Goal: Task Accomplishment & Management: Manage account settings

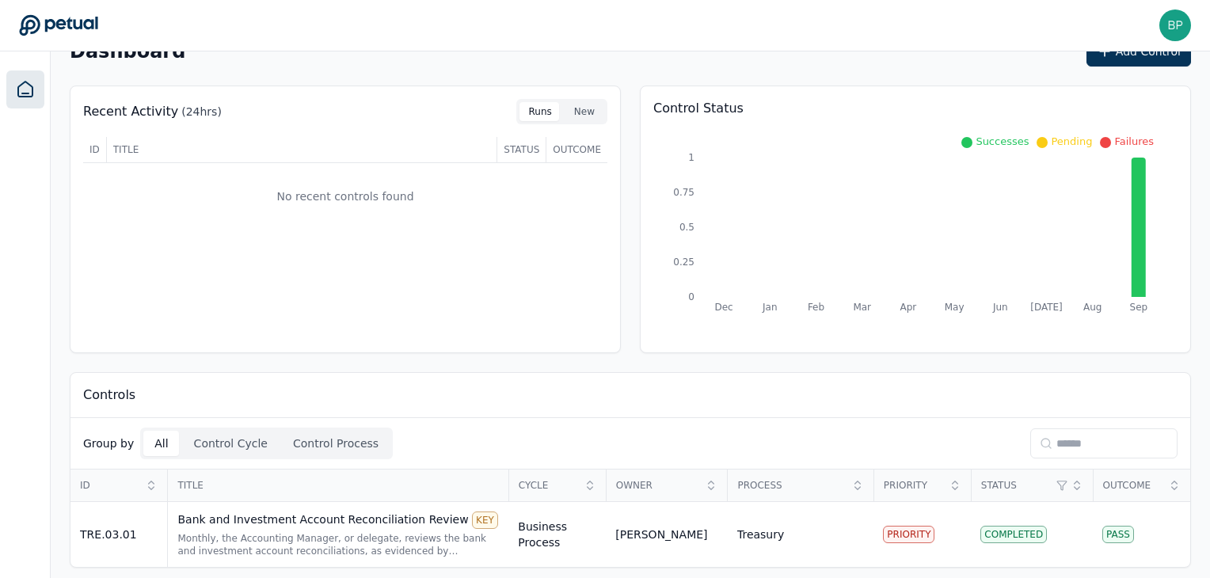
scroll to position [41, 0]
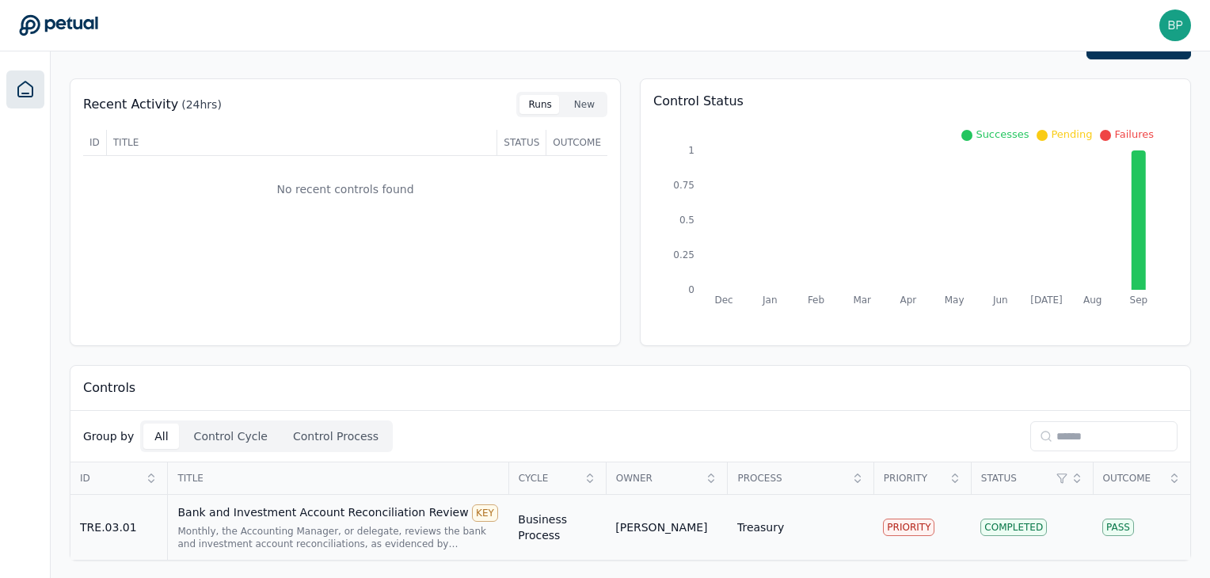
click at [204, 525] on div "Monthly, the Accounting Manager, or delegate, reviews the bank and investment a…" at bounding box center [338, 537] width 322 height 25
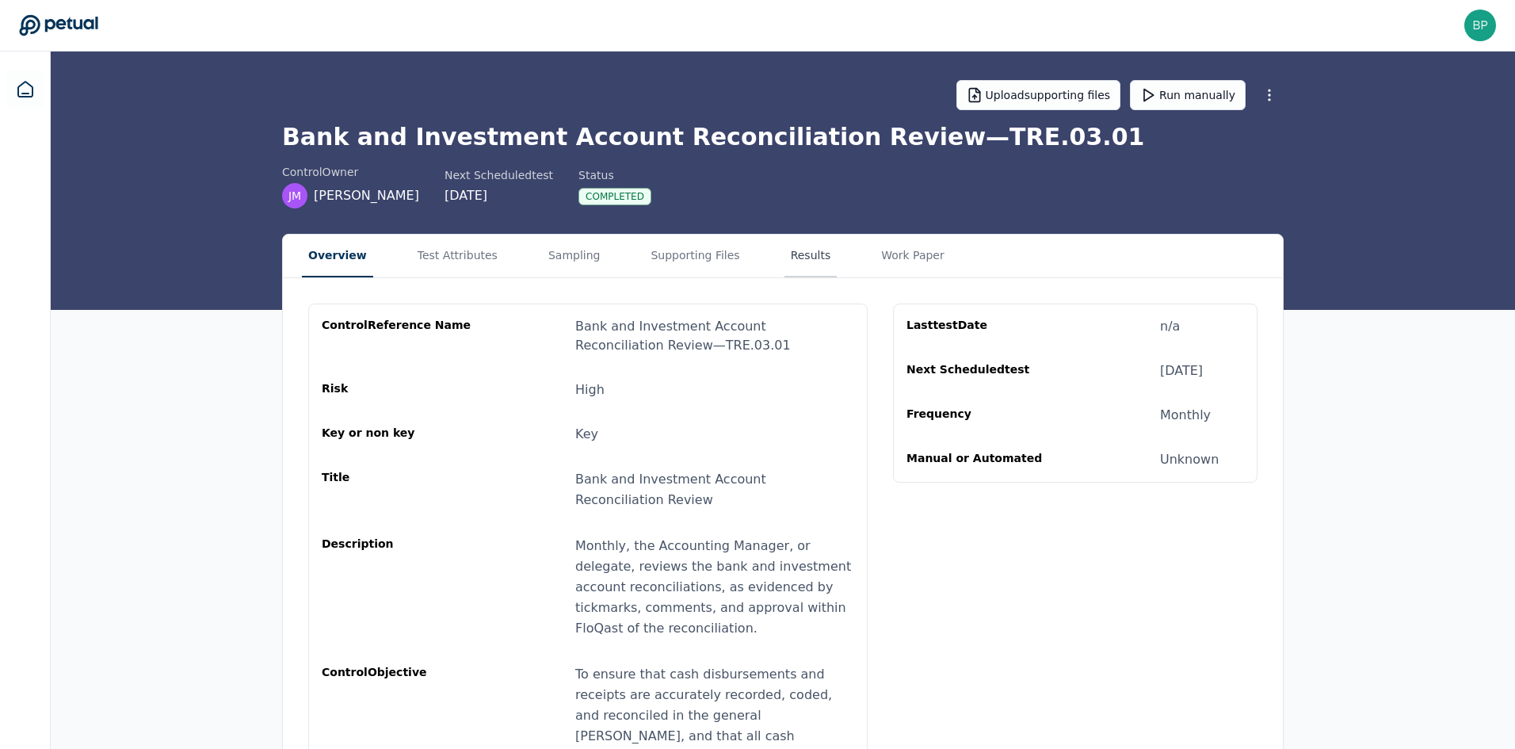
click at [784, 257] on button "Results" at bounding box center [810, 255] width 53 height 43
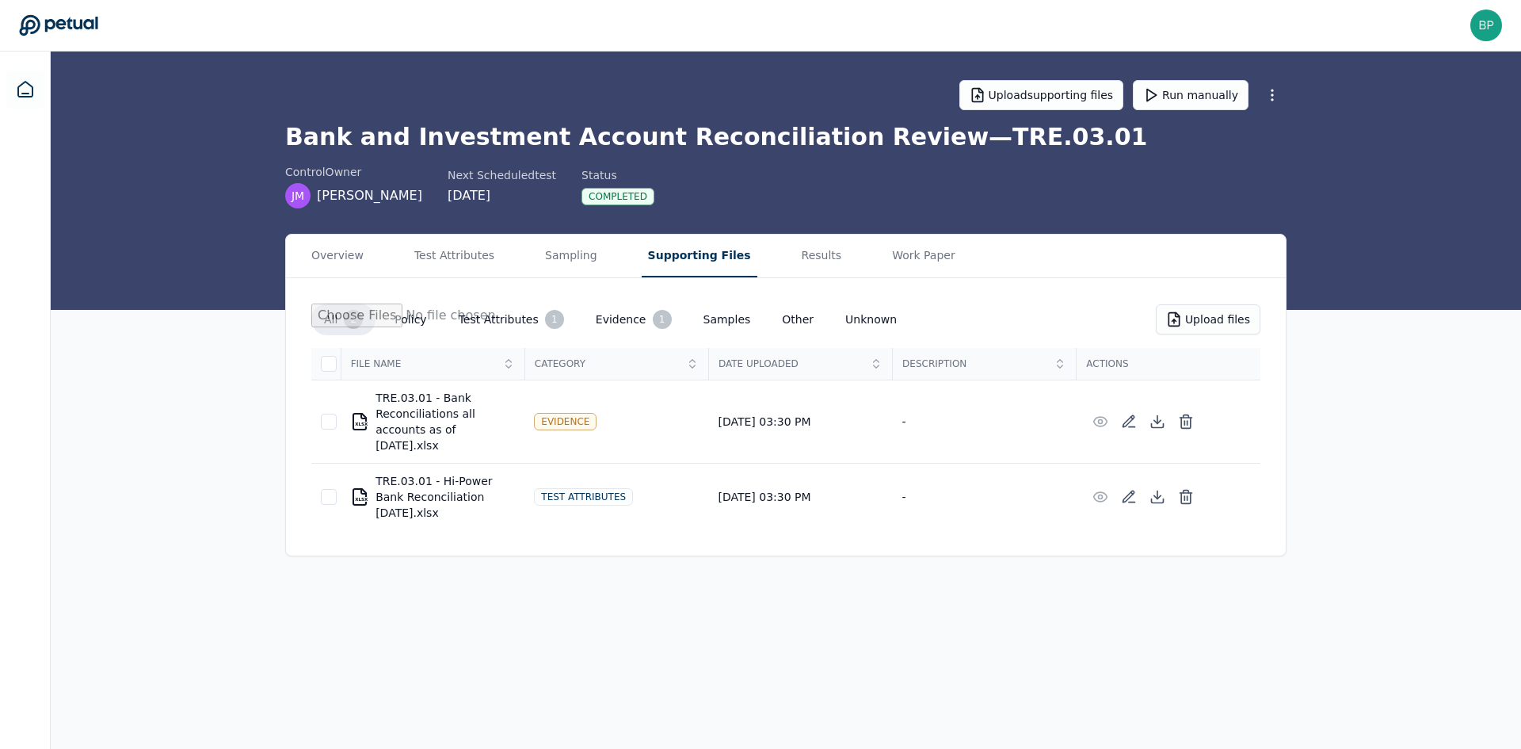
click at [664, 252] on button "Supporting Files" at bounding box center [700, 255] width 116 height 43
click at [795, 252] on button "Results" at bounding box center [821, 255] width 53 height 43
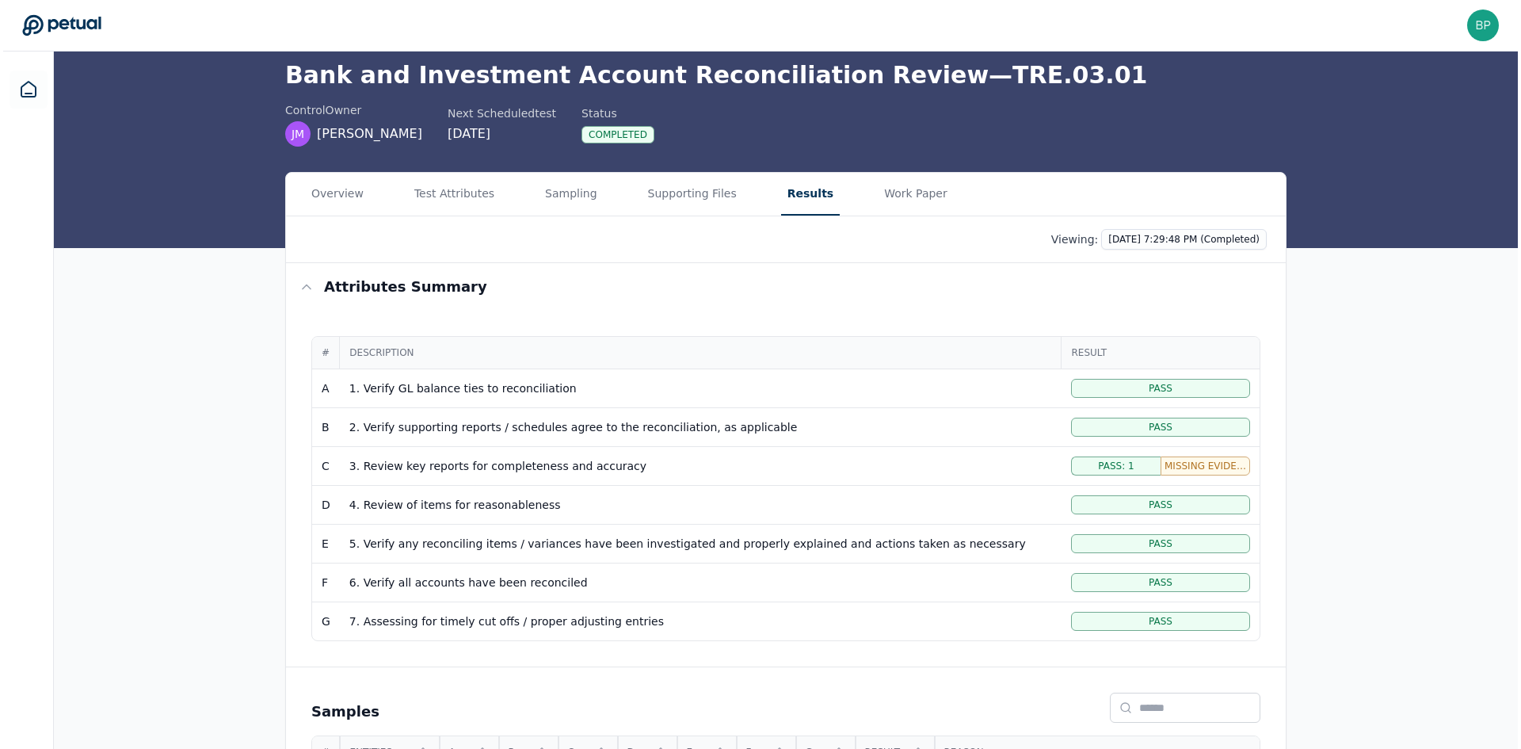
scroll to position [211, 0]
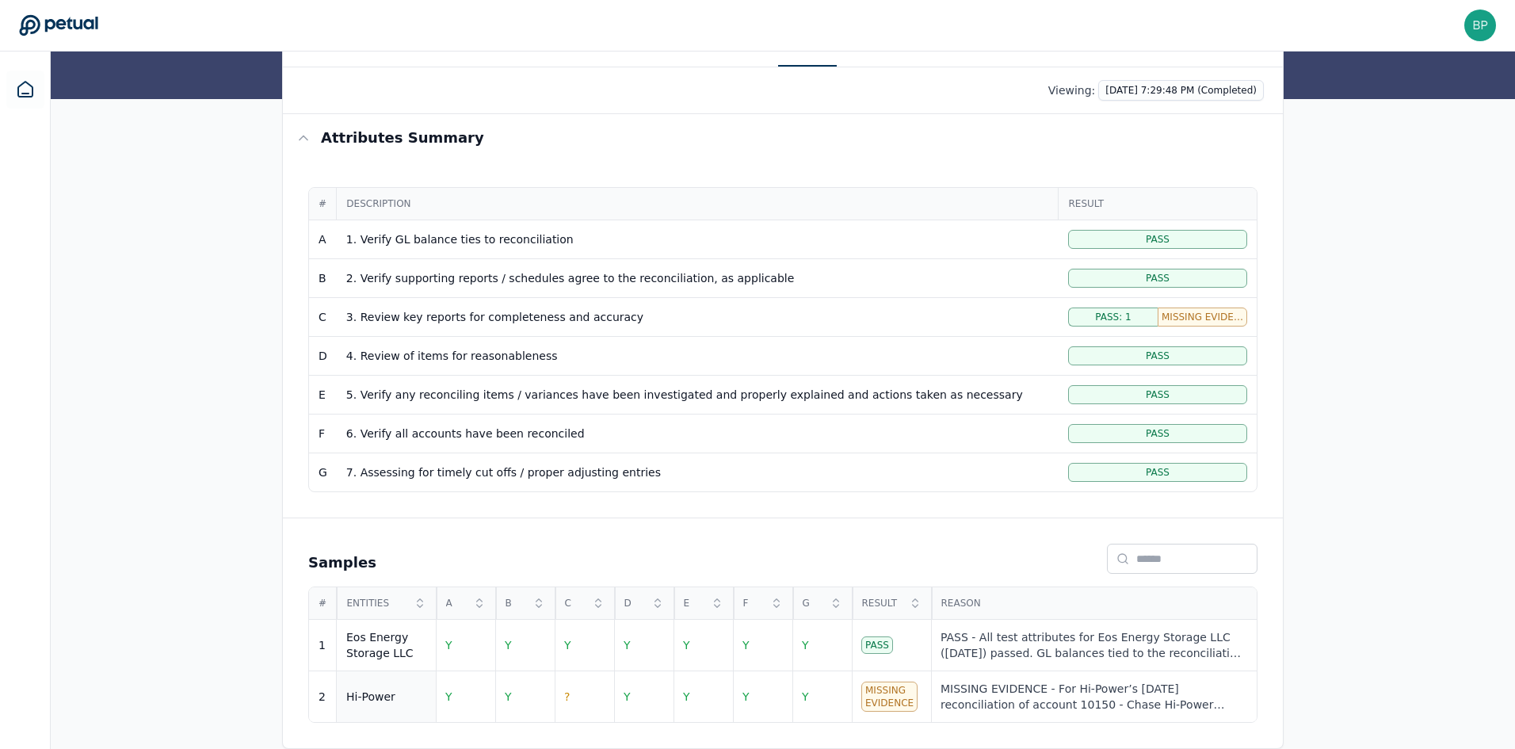
click at [378, 577] on div "Hi-Power" at bounding box center [370, 696] width 49 height 16
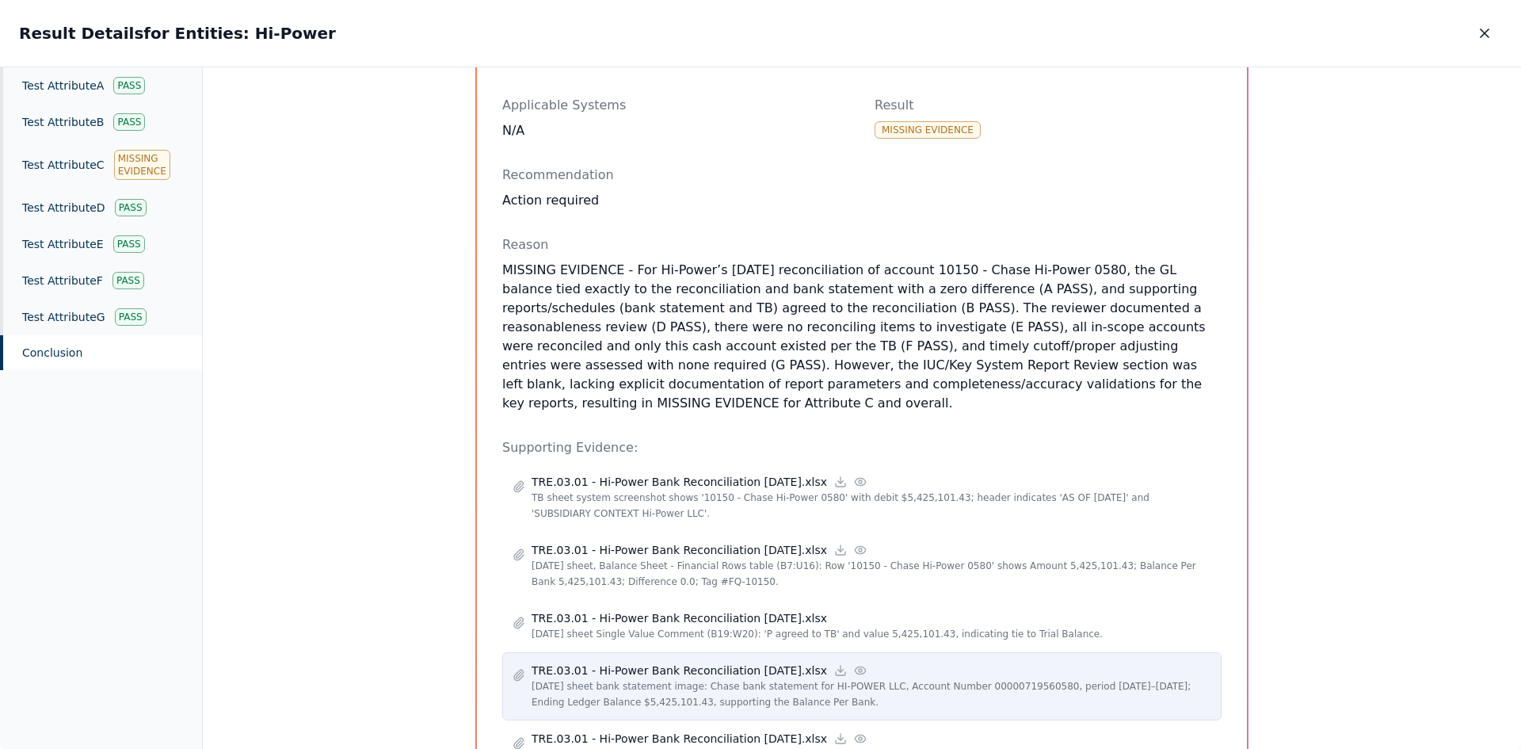
scroll to position [158, 0]
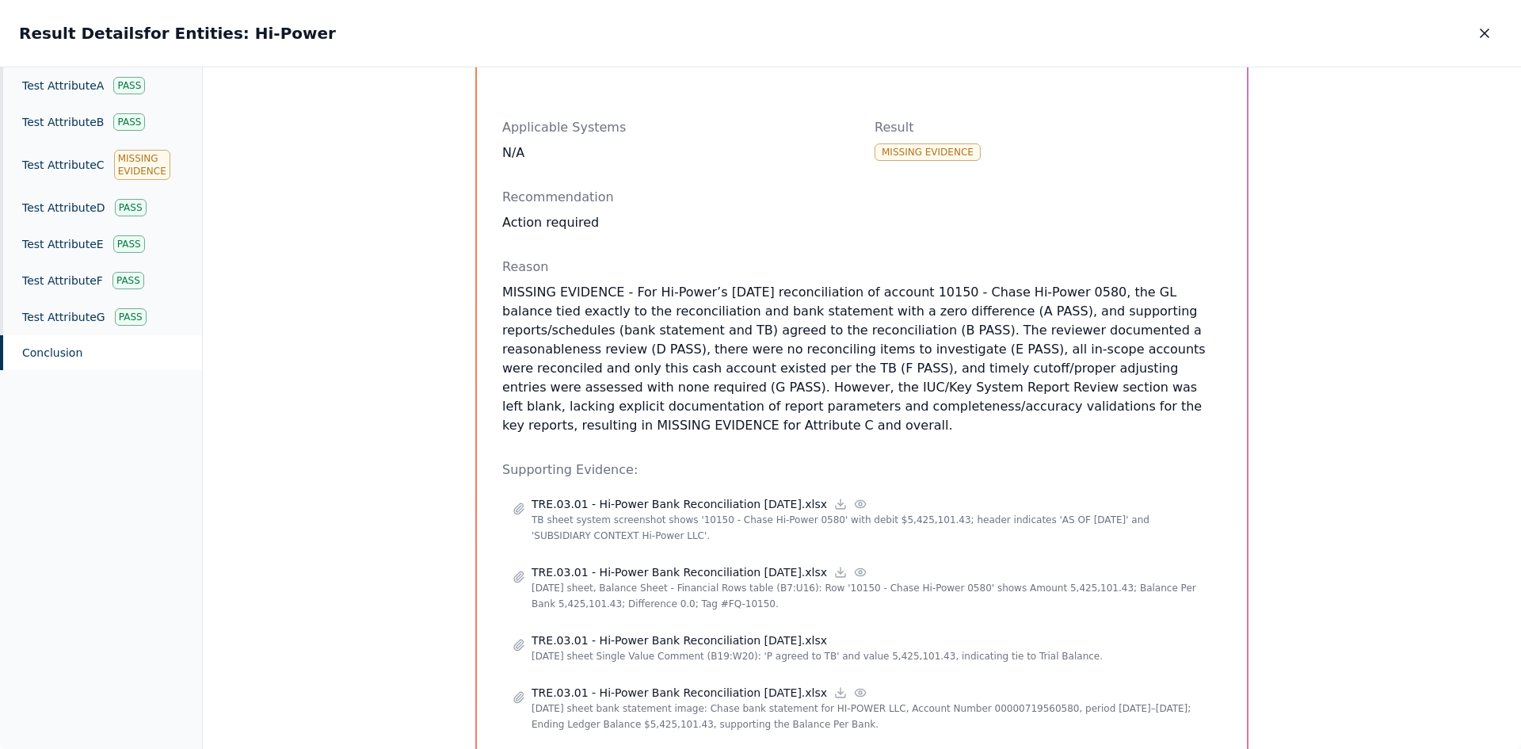
drag, startPoint x: 1035, startPoint y: 368, endPoint x: 1046, endPoint y: 399, distance: 32.6
click at [1046, 399] on p "MISSING EVIDENCE - For Hi-Power’s [DATE] reconciliation of account 10150 - Chas…" at bounding box center [861, 359] width 719 height 152
click at [51, 164] on div "Test Attribute C Missing Evidence" at bounding box center [101, 164] width 202 height 49
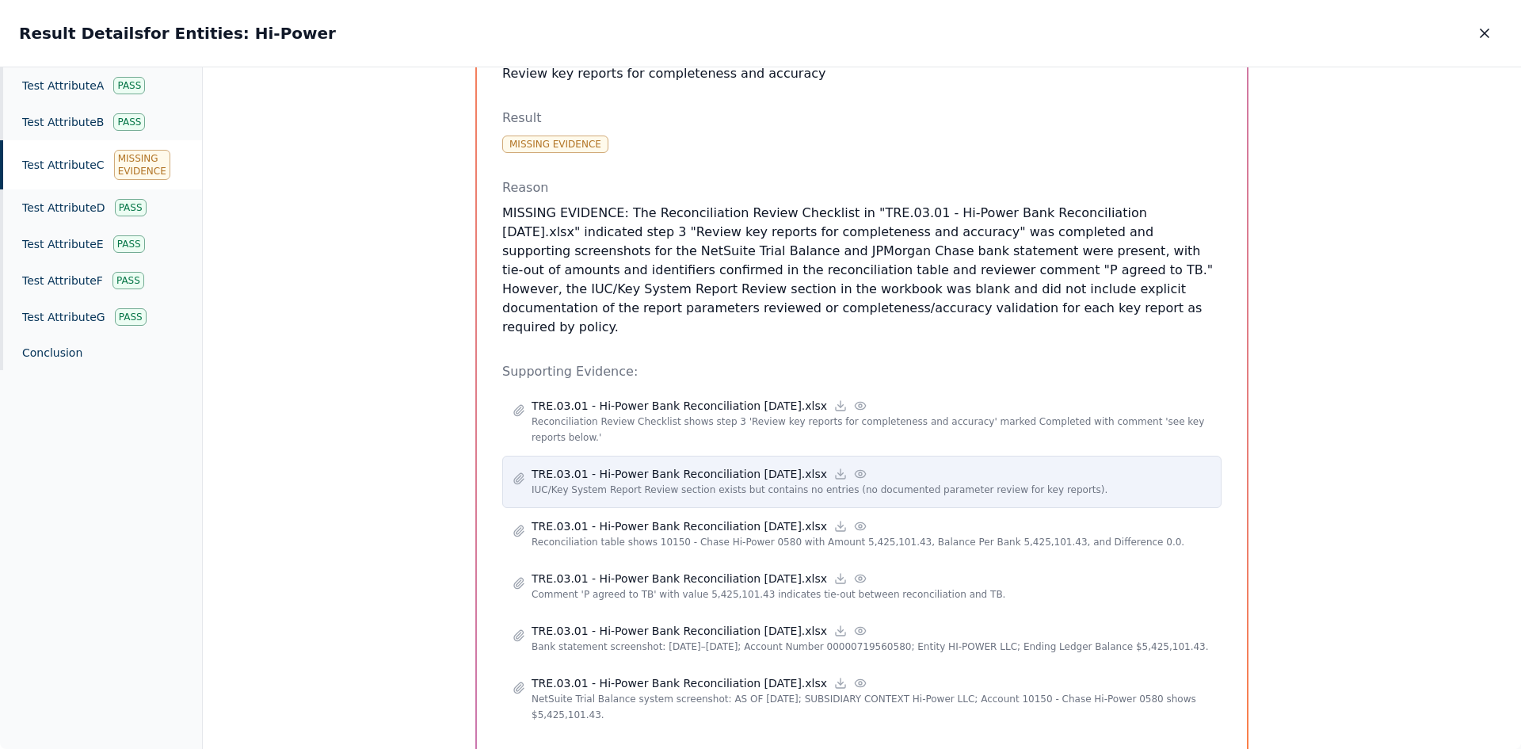
click at [854, 467] on icon at bounding box center [860, 473] width 13 height 13
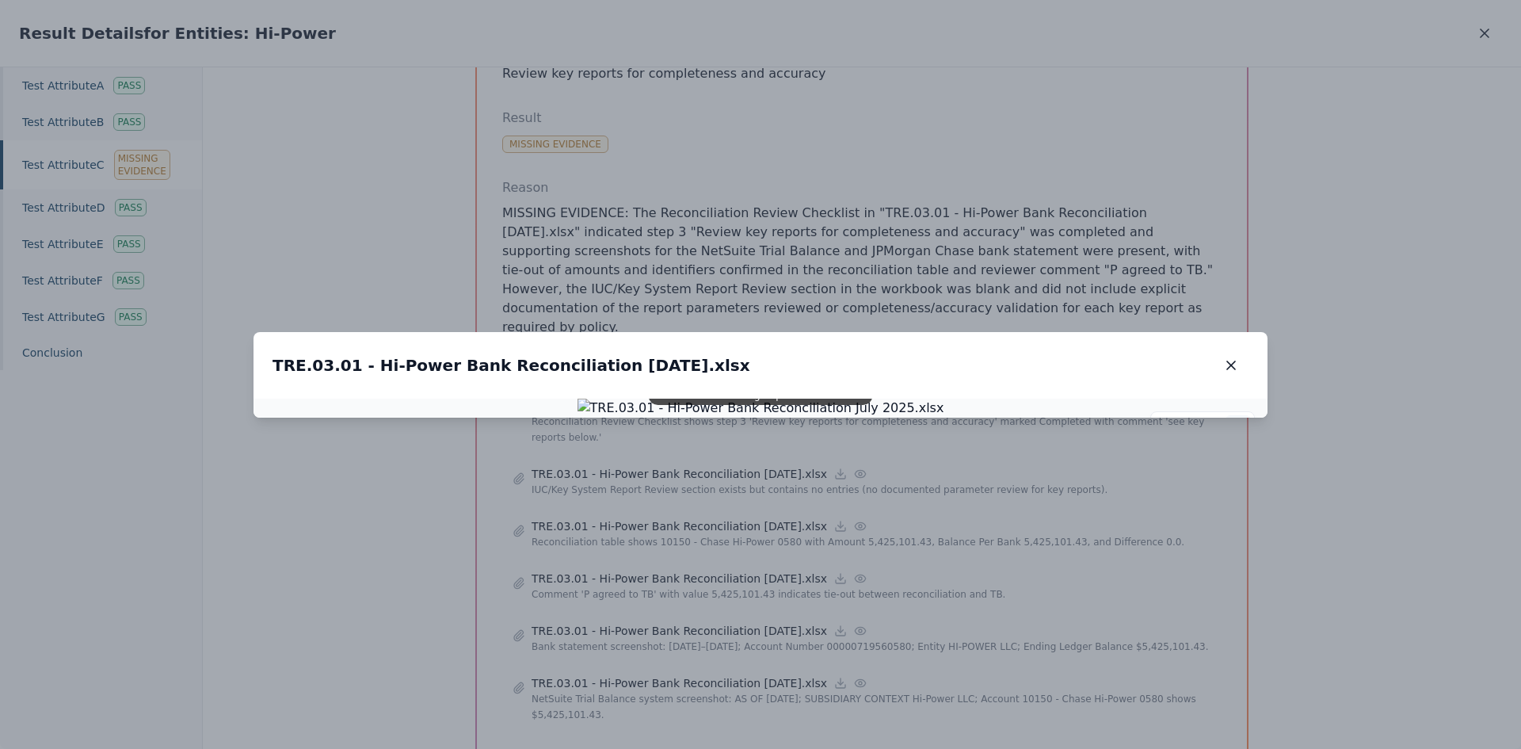
click at [1210, 415] on button at bounding box center [1237, 427] width 25 height 25
drag, startPoint x: 656, startPoint y: 199, endPoint x: 860, endPoint y: 545, distance: 402.0
drag, startPoint x: 782, startPoint y: 401, endPoint x: 718, endPoint y: 372, distance: 69.5
click at [718, 577] on img at bounding box center [903, 725] width 568 height 29
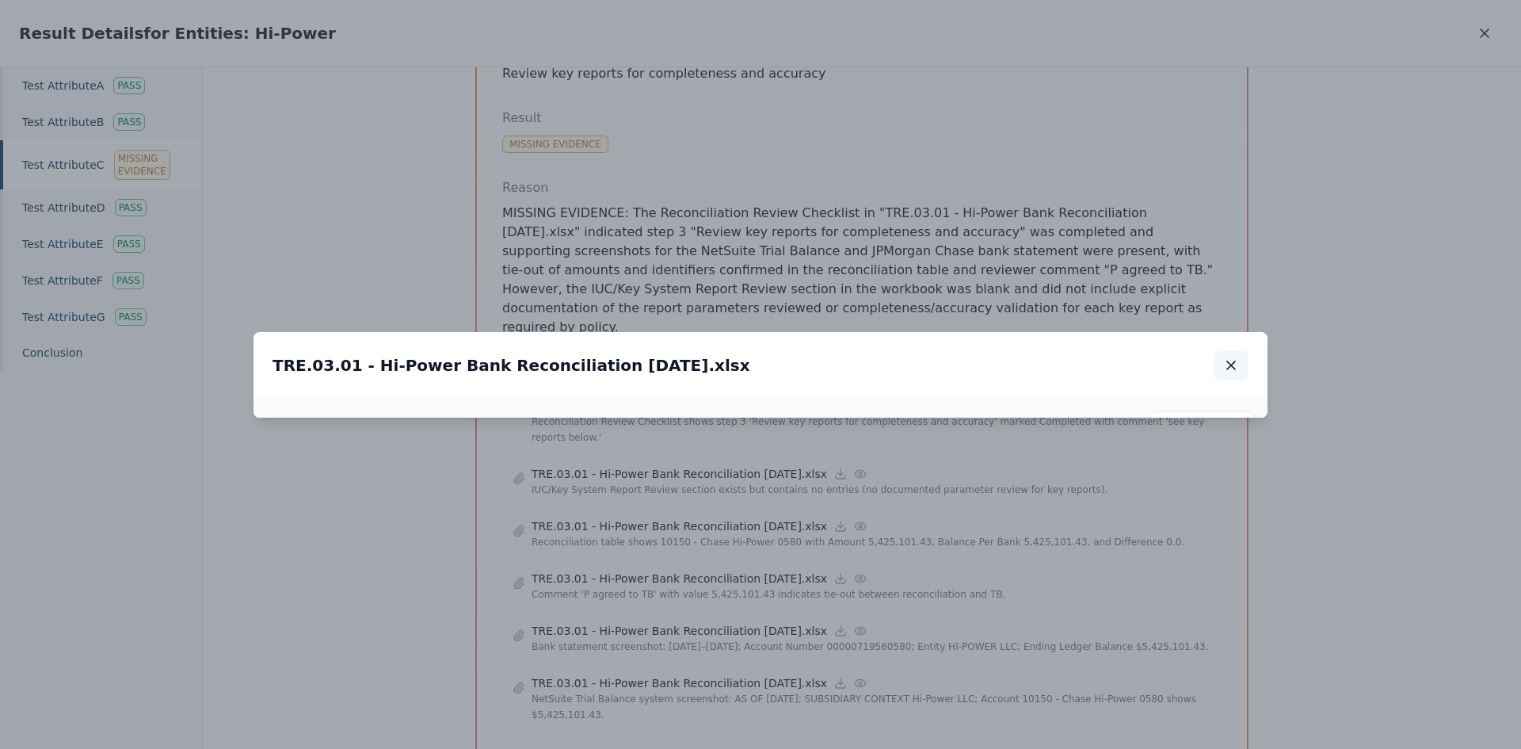
click at [1210, 351] on button "button" at bounding box center [1231, 365] width 35 height 29
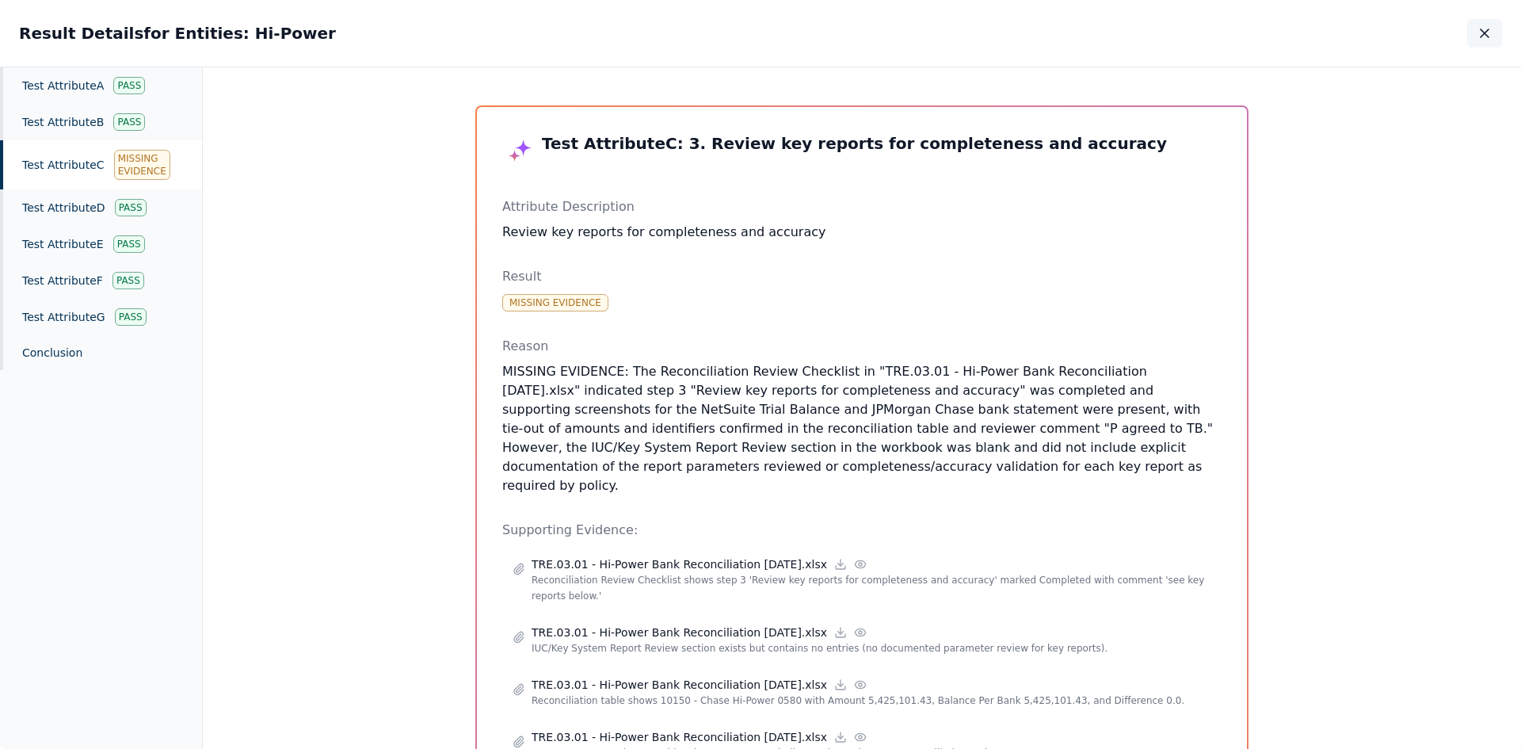
click at [1210, 36] on icon "button" at bounding box center [1484, 33] width 8 height 8
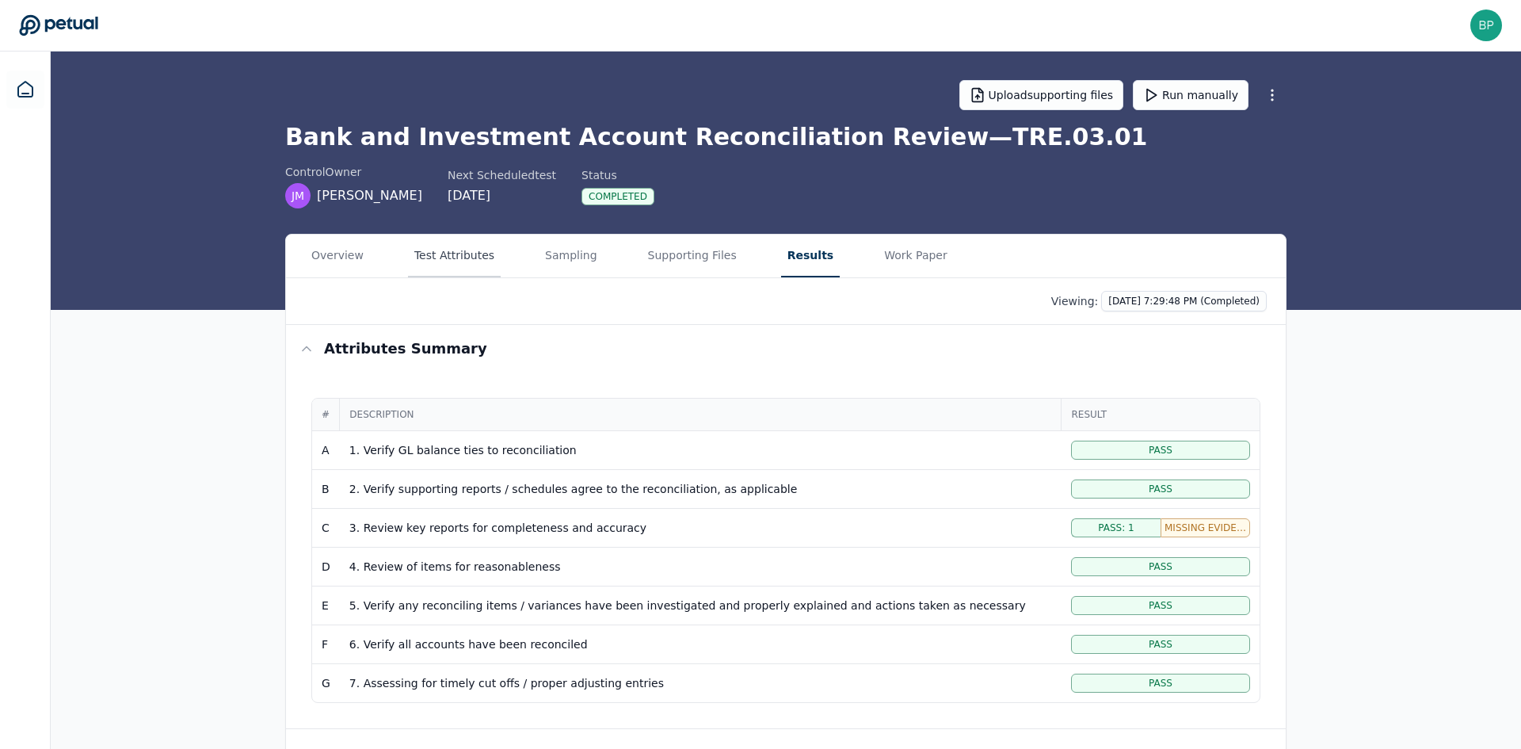
click at [438, 254] on button "Test Attributes" at bounding box center [454, 255] width 93 height 43
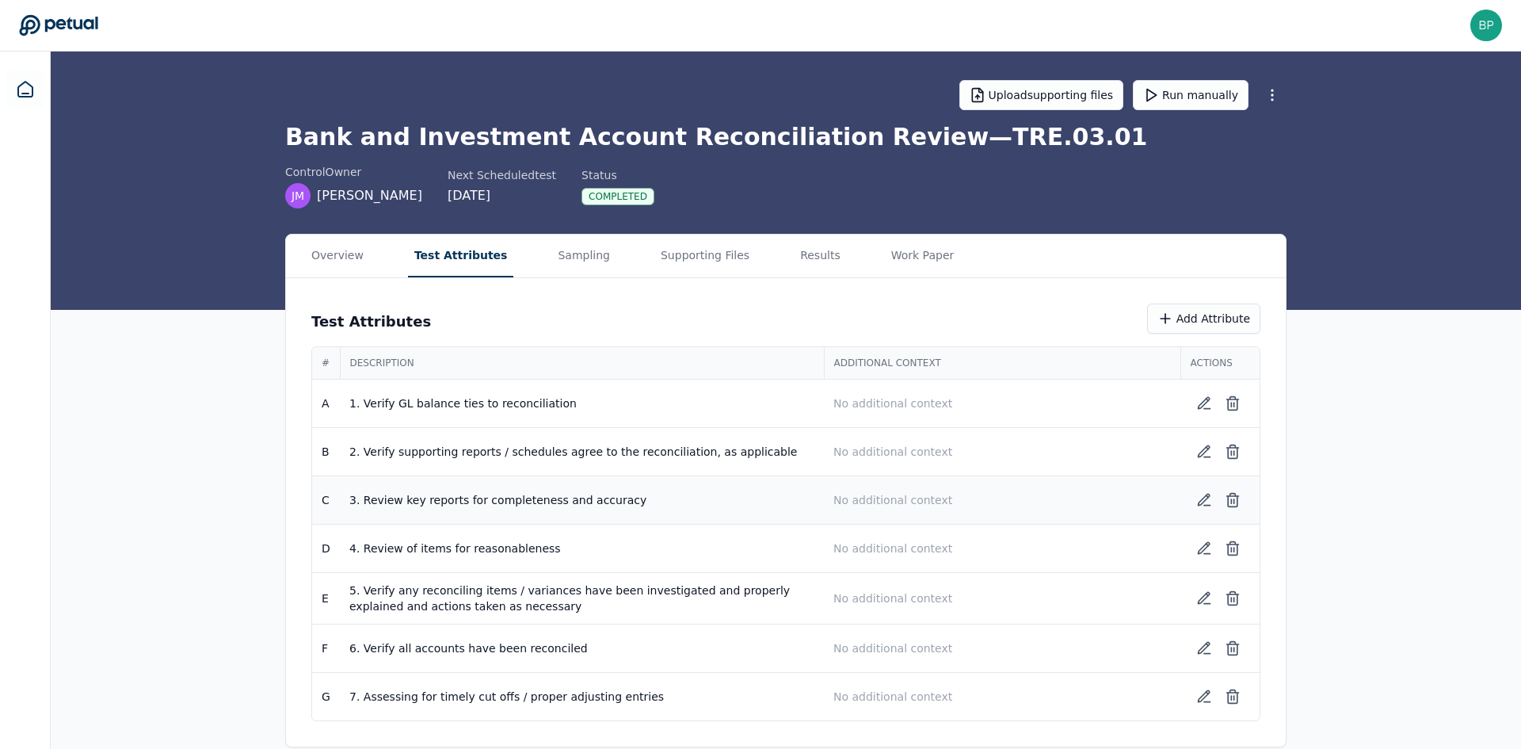
click at [894, 497] on p "No additional context" at bounding box center [1001, 500] width 337 height 16
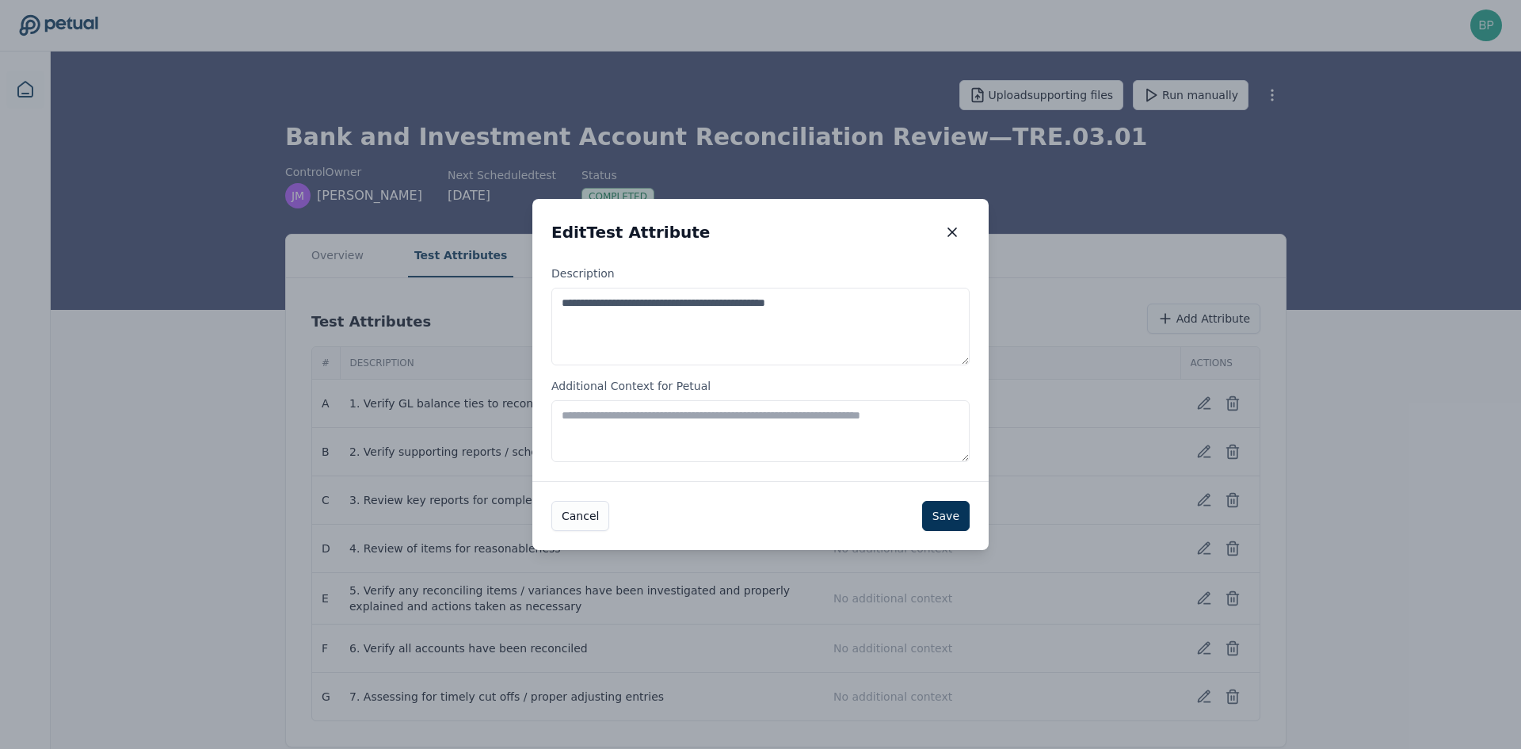
click at [669, 420] on textarea "Additional Context for Petual" at bounding box center [760, 431] width 418 height 62
type textarea "**********"
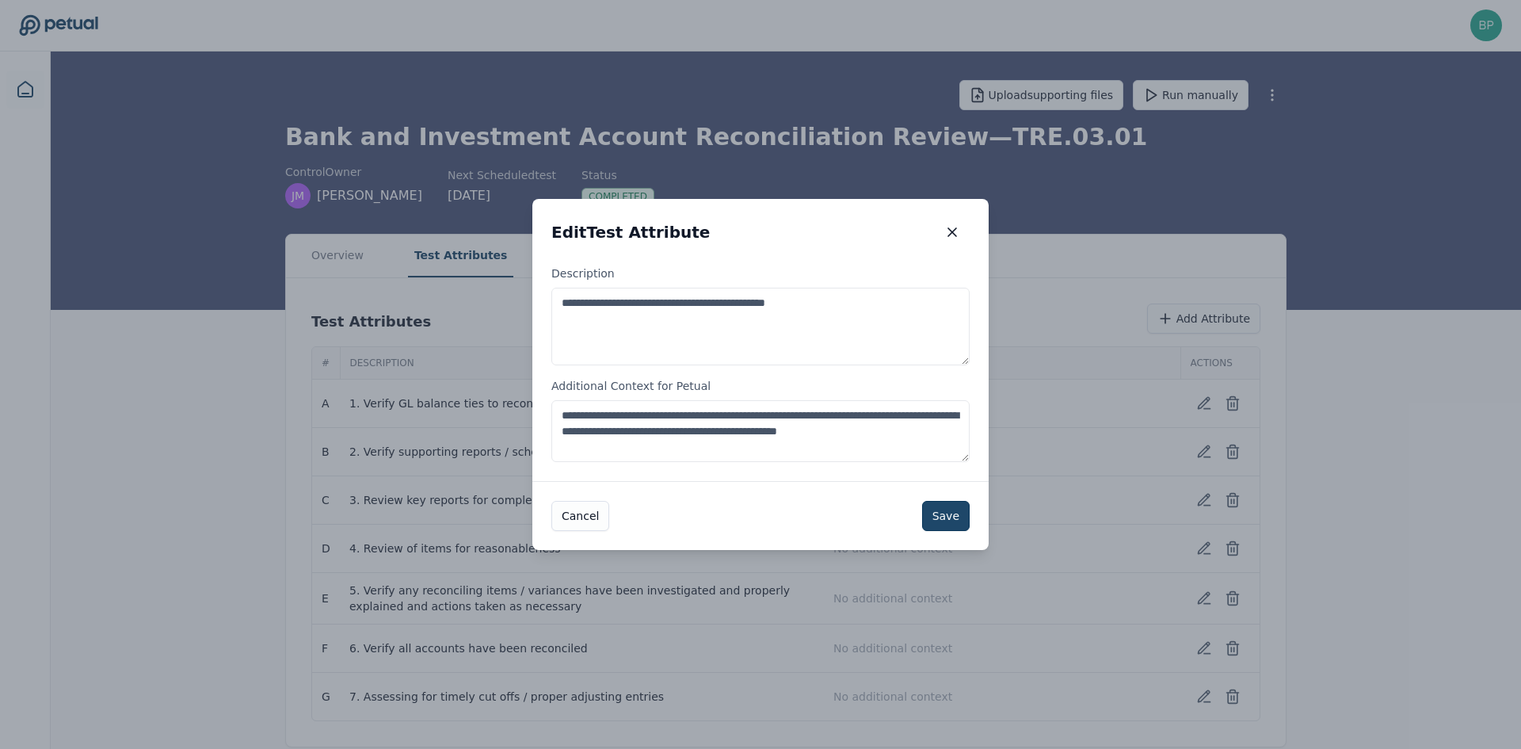
click at [962, 517] on button "Save" at bounding box center [946, 516] width 48 height 30
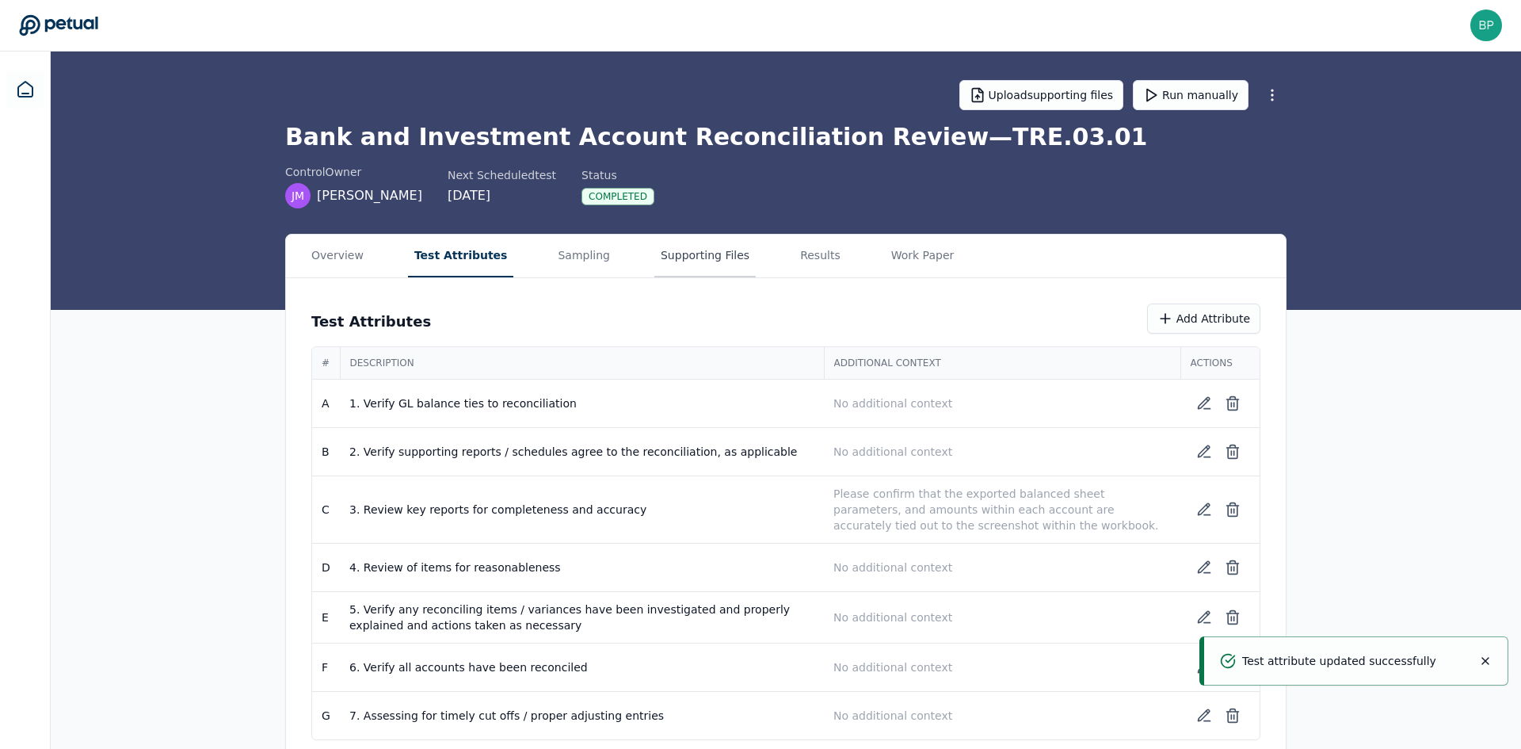
click at [654, 254] on button "Supporting Files" at bounding box center [704, 255] width 101 height 43
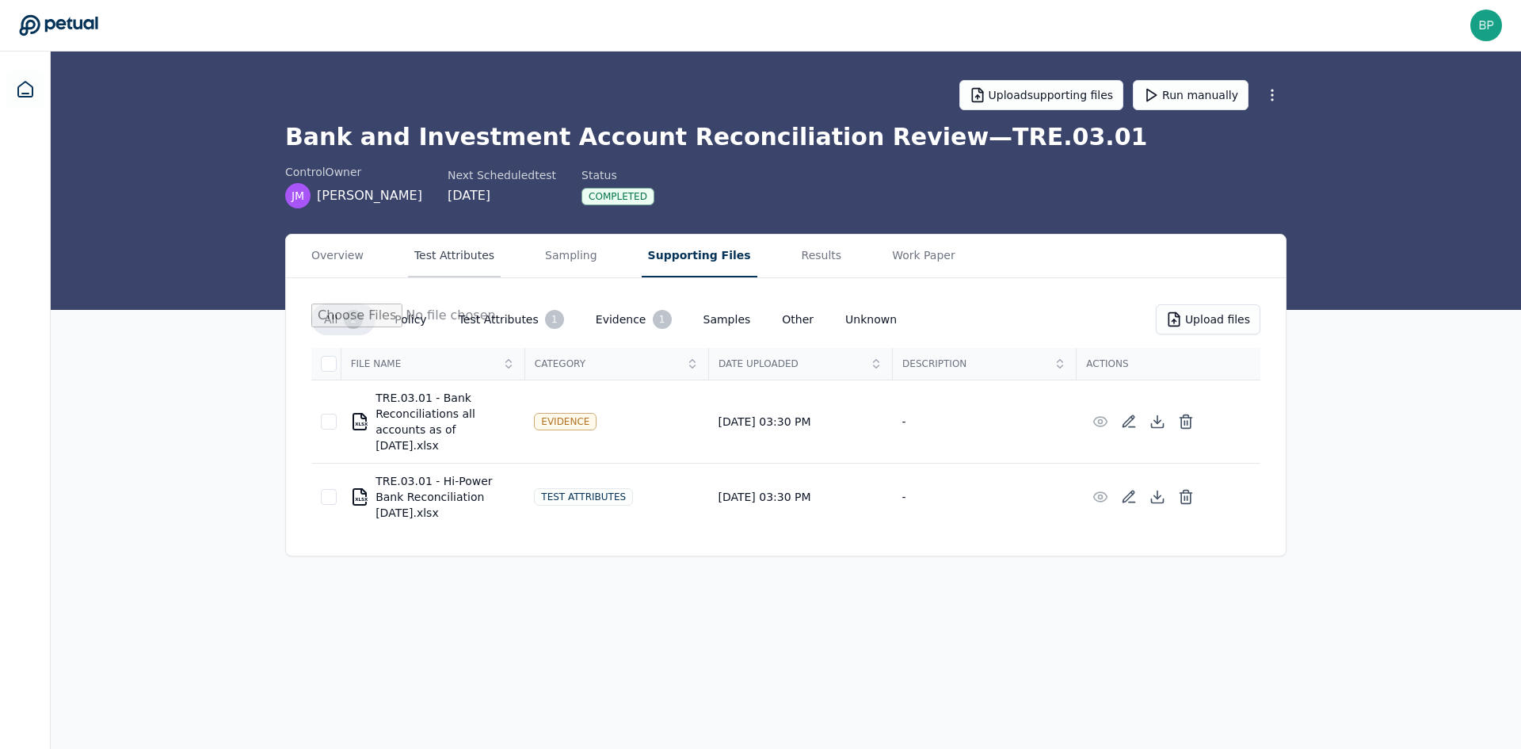
click at [446, 263] on button "Test Attributes" at bounding box center [454, 255] width 93 height 43
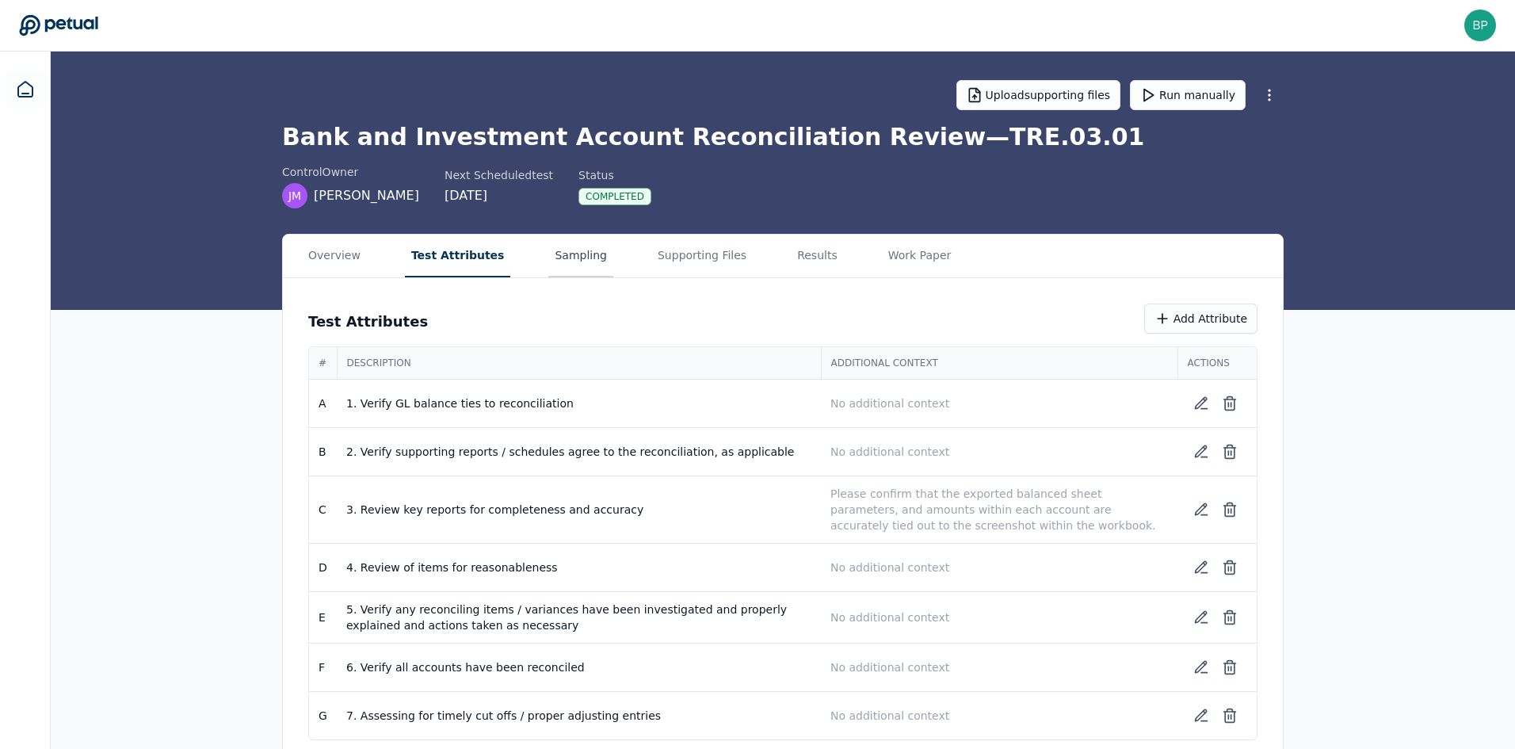
click at [577, 253] on button "Sampling" at bounding box center [580, 255] width 65 height 43
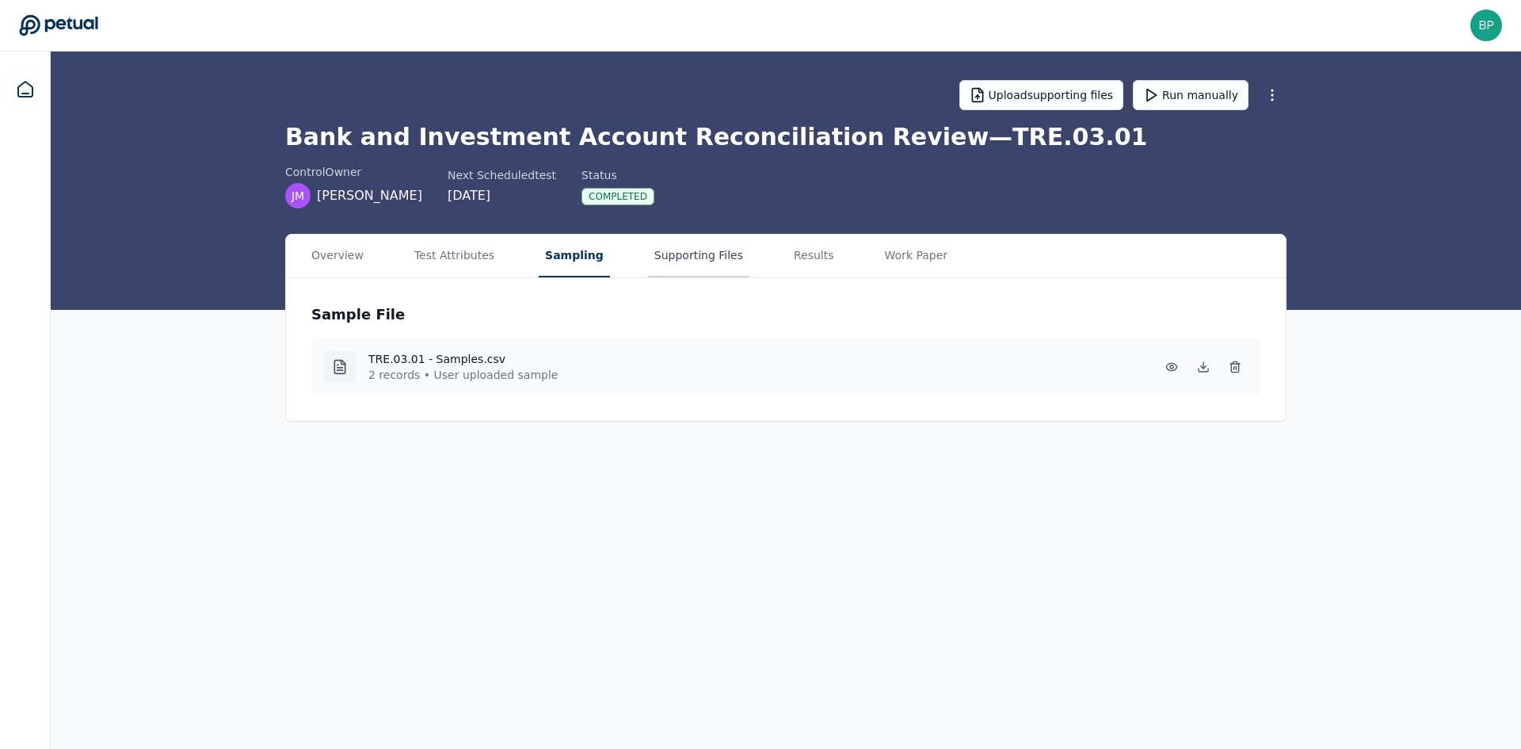
click at [679, 260] on button "Supporting Files" at bounding box center [698, 255] width 101 height 43
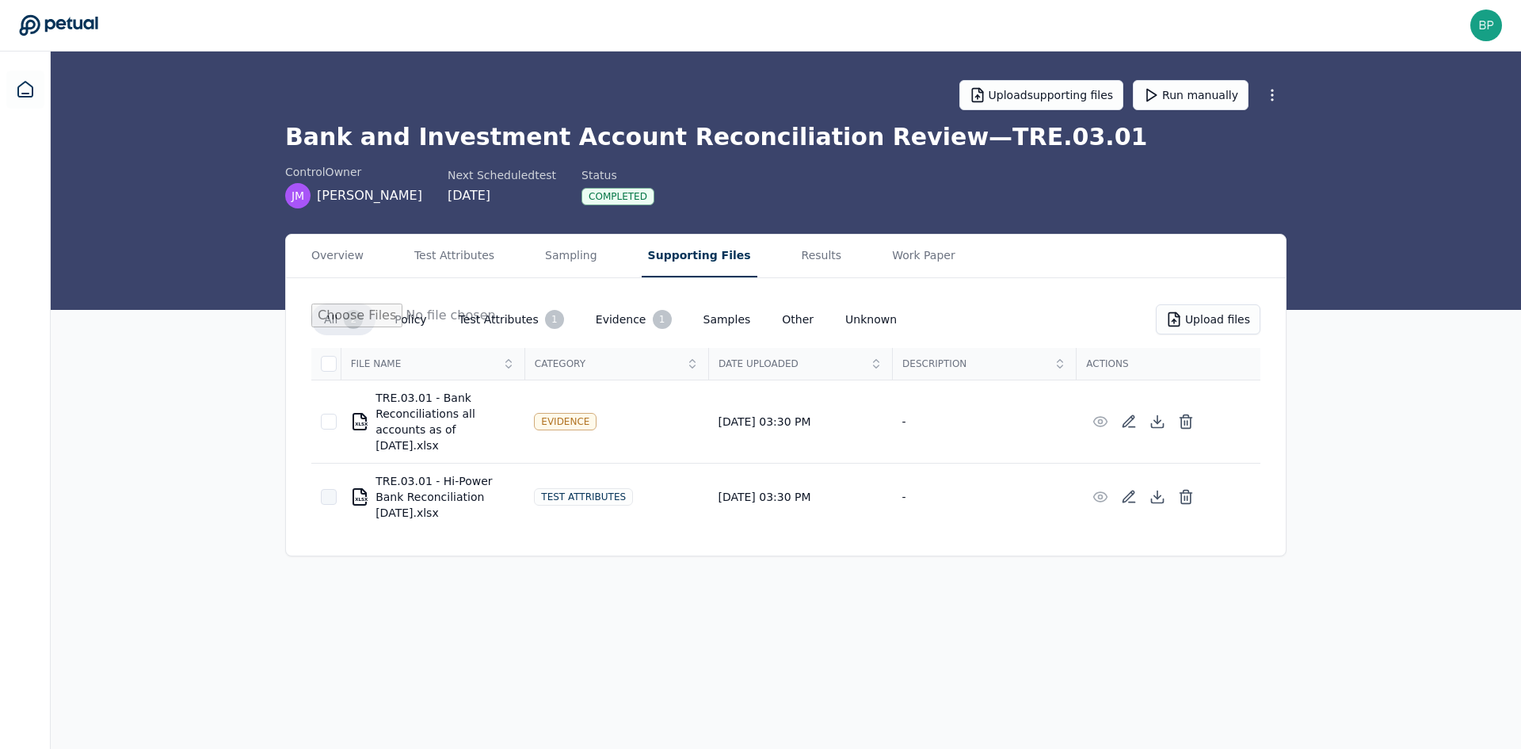
click at [326, 489] on div at bounding box center [329, 497] width 16 height 16
click at [323, 490] on icon at bounding box center [328, 496] width 13 height 13
click at [1210, 97] on button "Run manually" at bounding box center [1191, 95] width 116 height 30
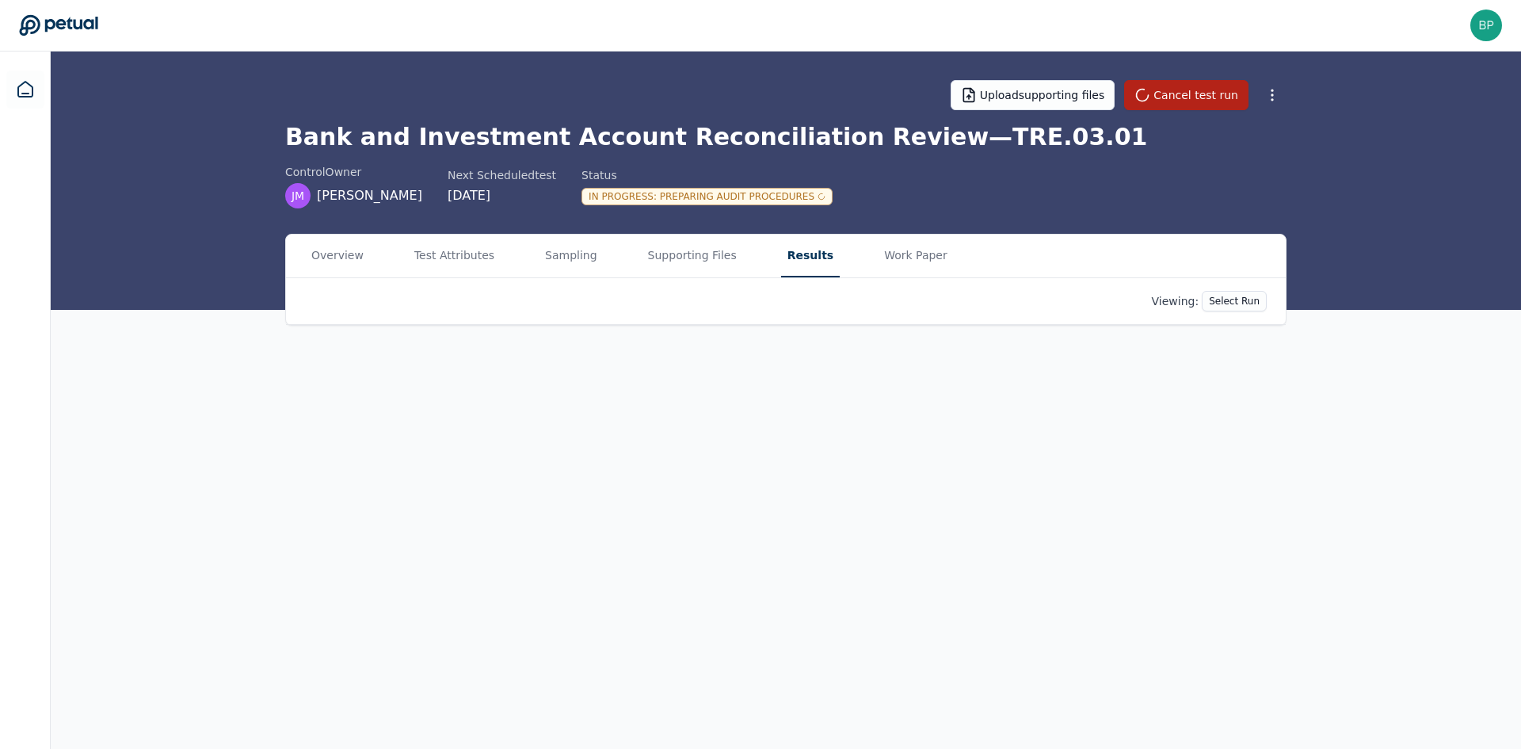
click at [791, 259] on button "Results" at bounding box center [810, 255] width 59 height 43
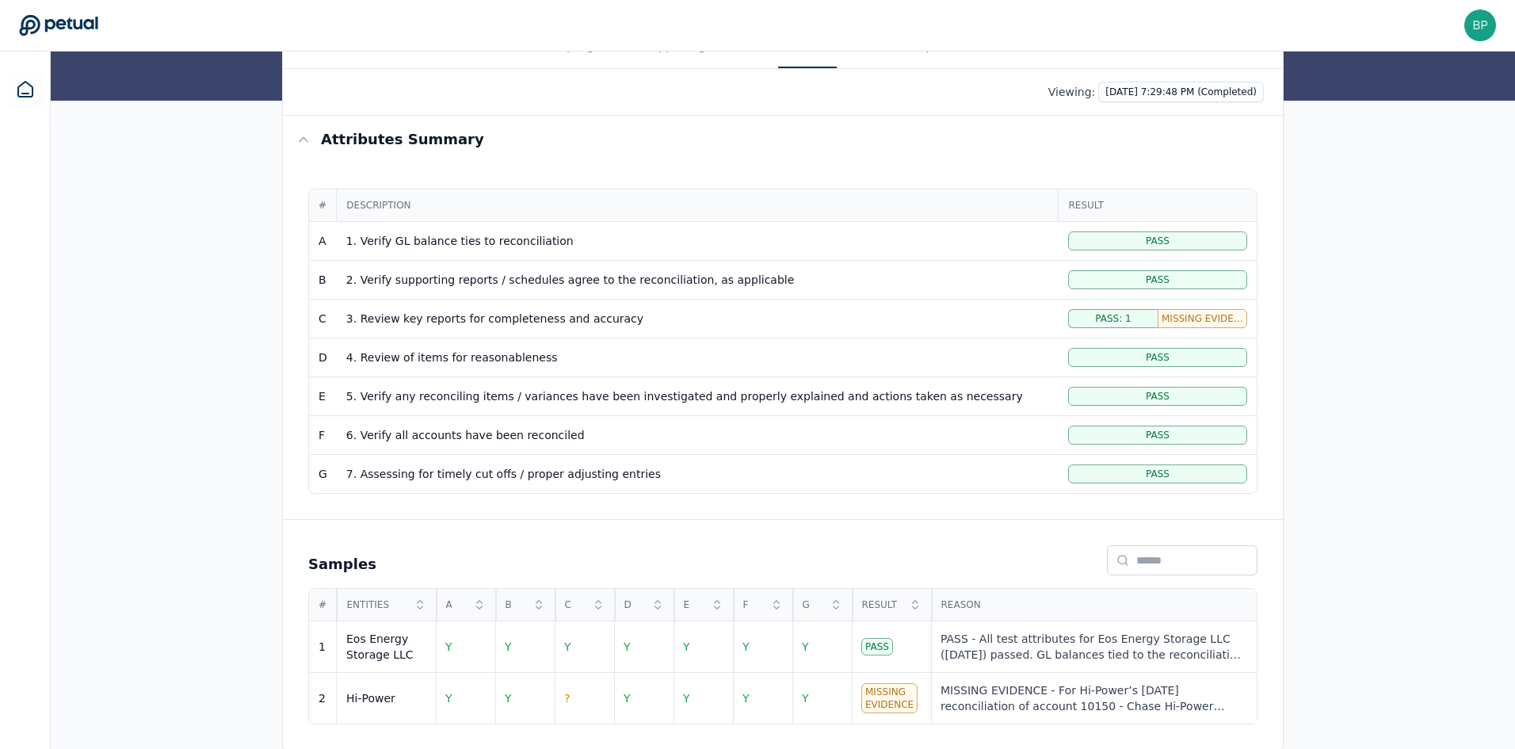
scroll to position [211, 0]
click at [413, 577] on div "Eos Energy Storage LLC" at bounding box center [386, 645] width 80 height 32
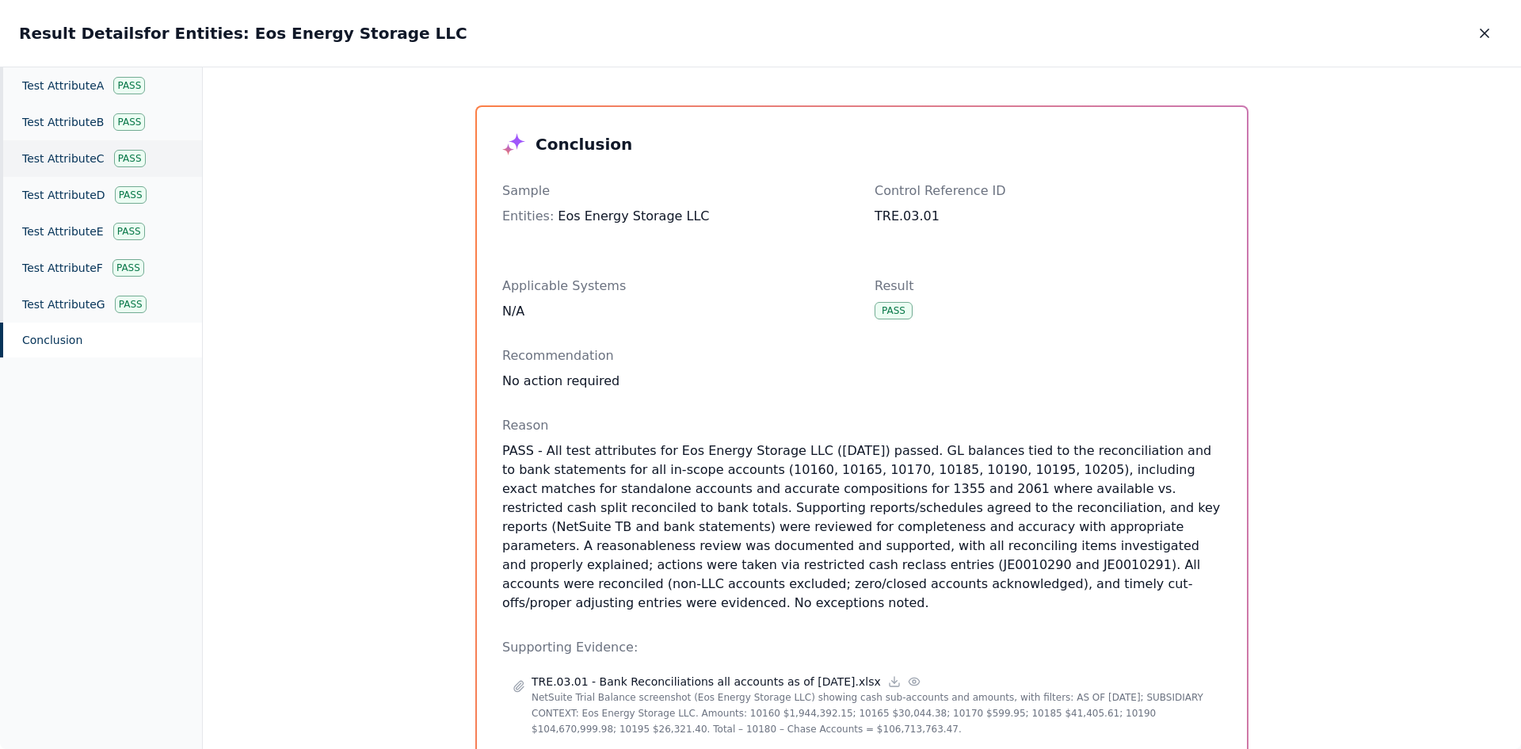
click at [69, 170] on div "Test Attribute C Pass" at bounding box center [101, 158] width 202 height 36
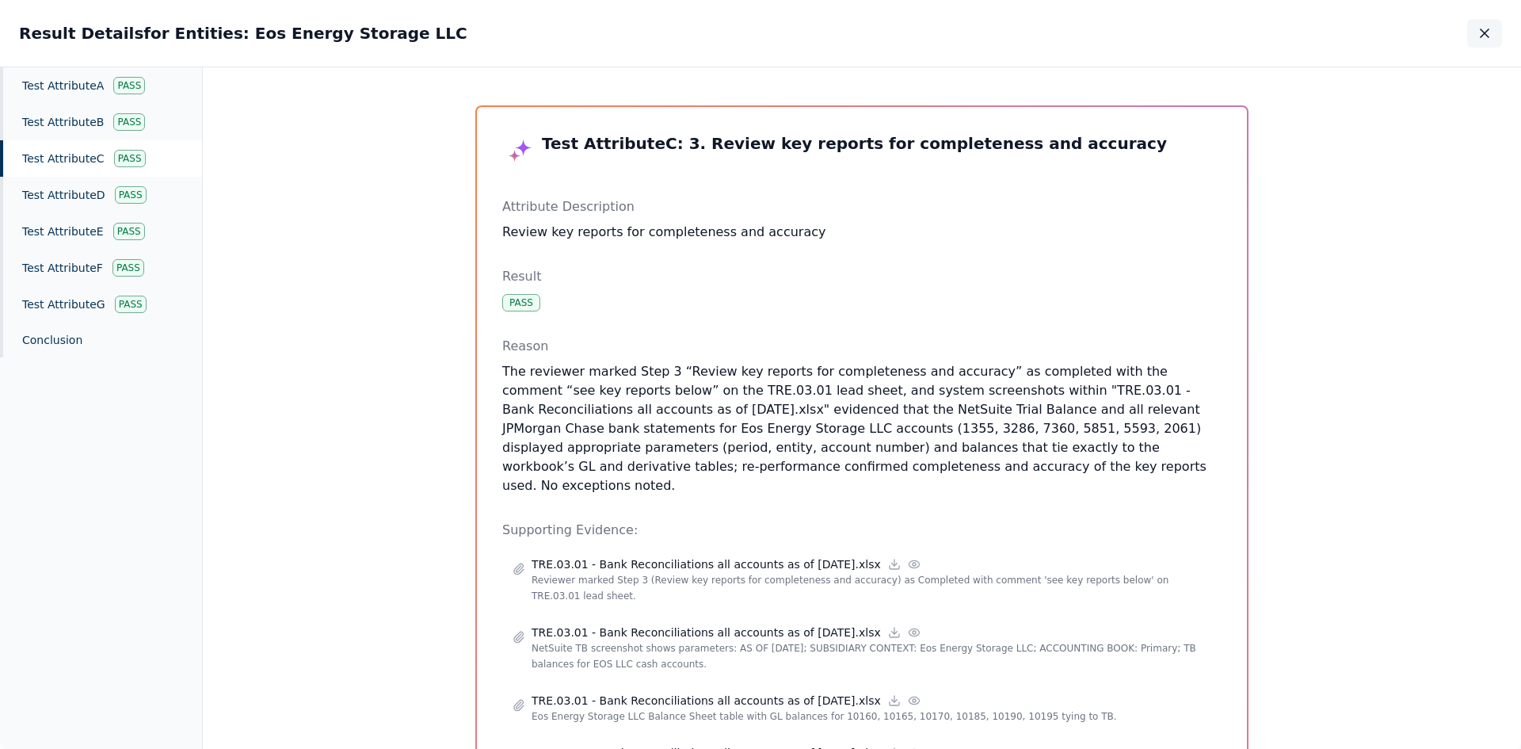
click at [1210, 37] on icon "button" at bounding box center [1484, 33] width 16 height 16
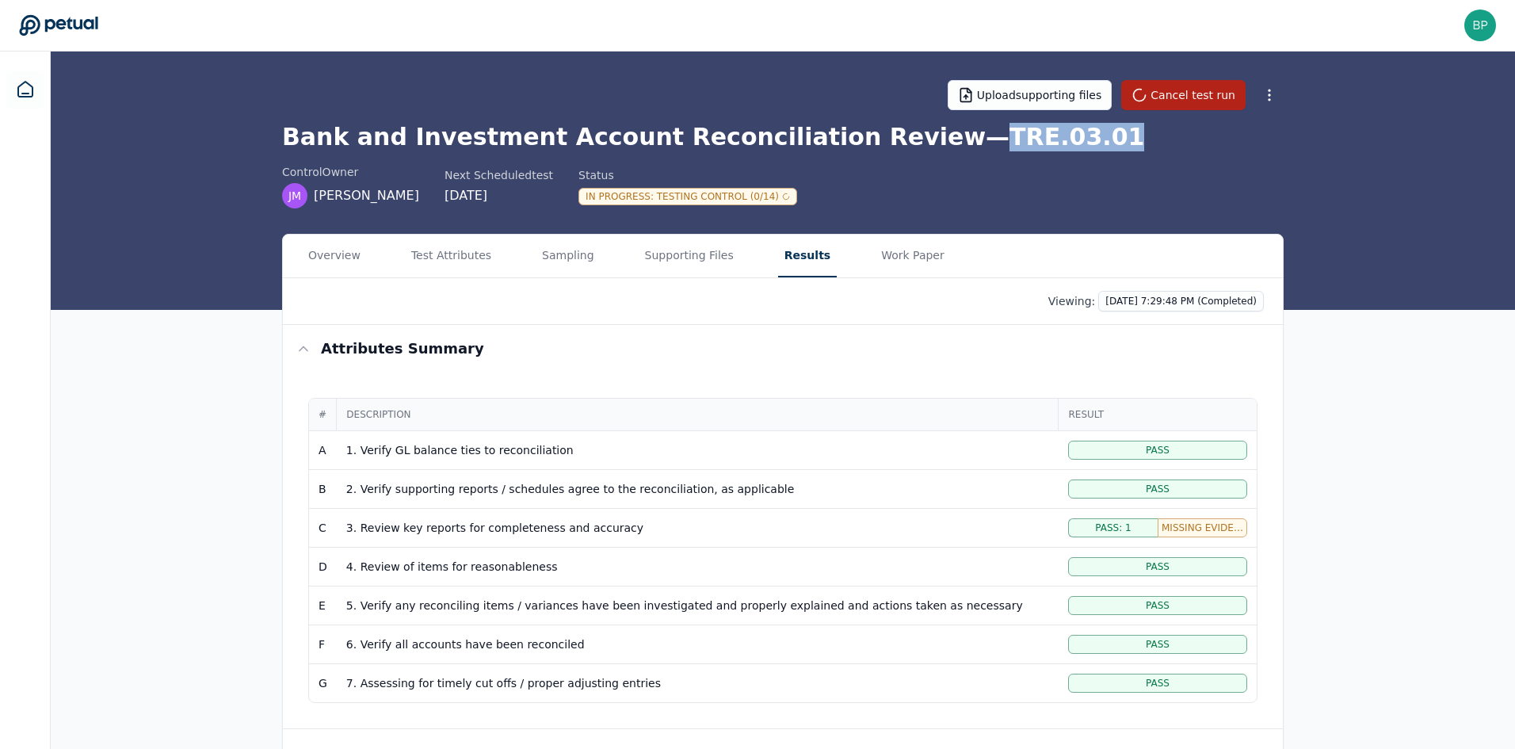
drag, startPoint x: 1021, startPoint y: 139, endPoint x: 910, endPoint y: 134, distance: 111.0
click at [910, 134] on h1 "Bank and Investment Account Reconciliation Review — TRE.03.01" at bounding box center [782, 137] width 1001 height 29
click at [938, 176] on div "control Owner [PERSON_NAME] [PERSON_NAME] M Next Scheduled test [DATE] Status I…" at bounding box center [782, 186] width 1001 height 44
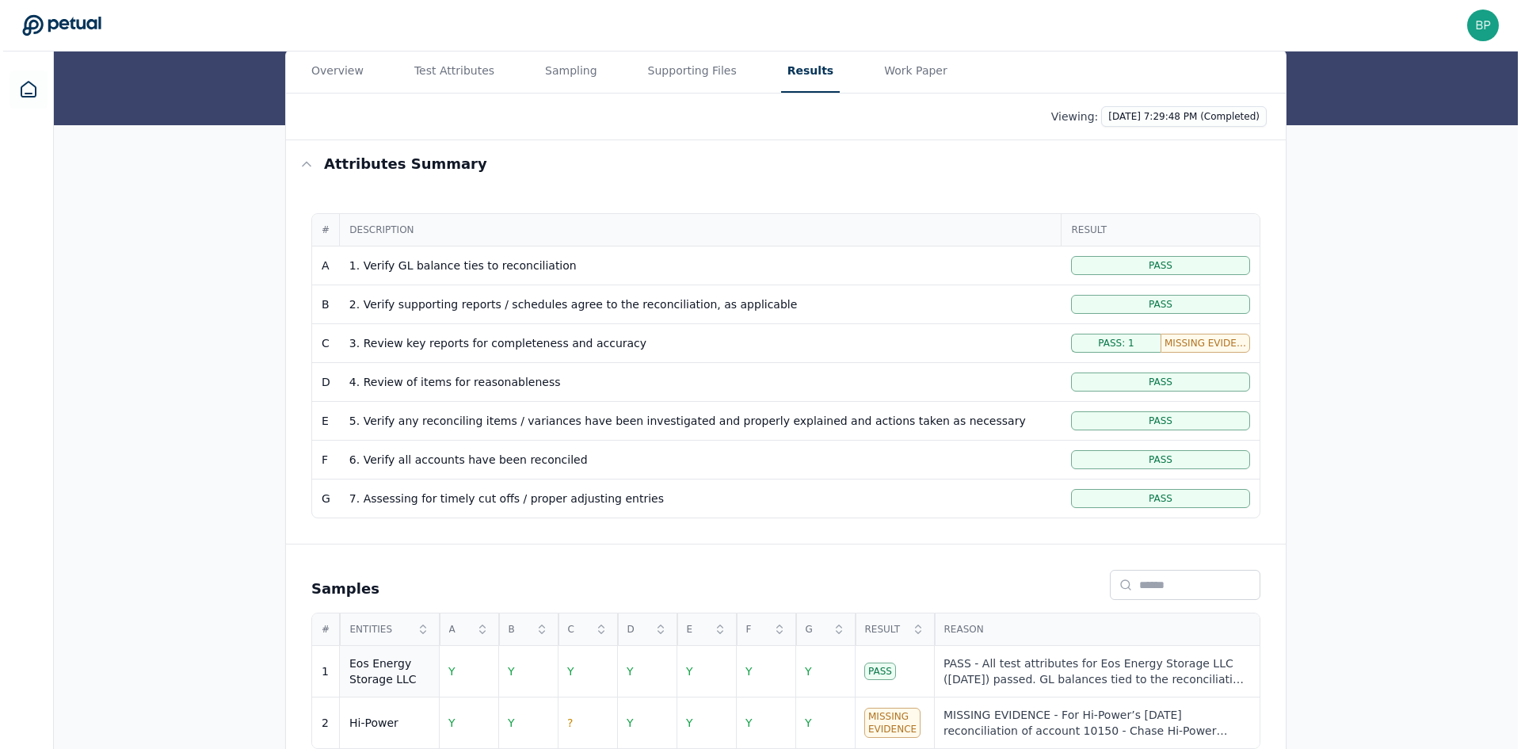
scroll to position [211, 0]
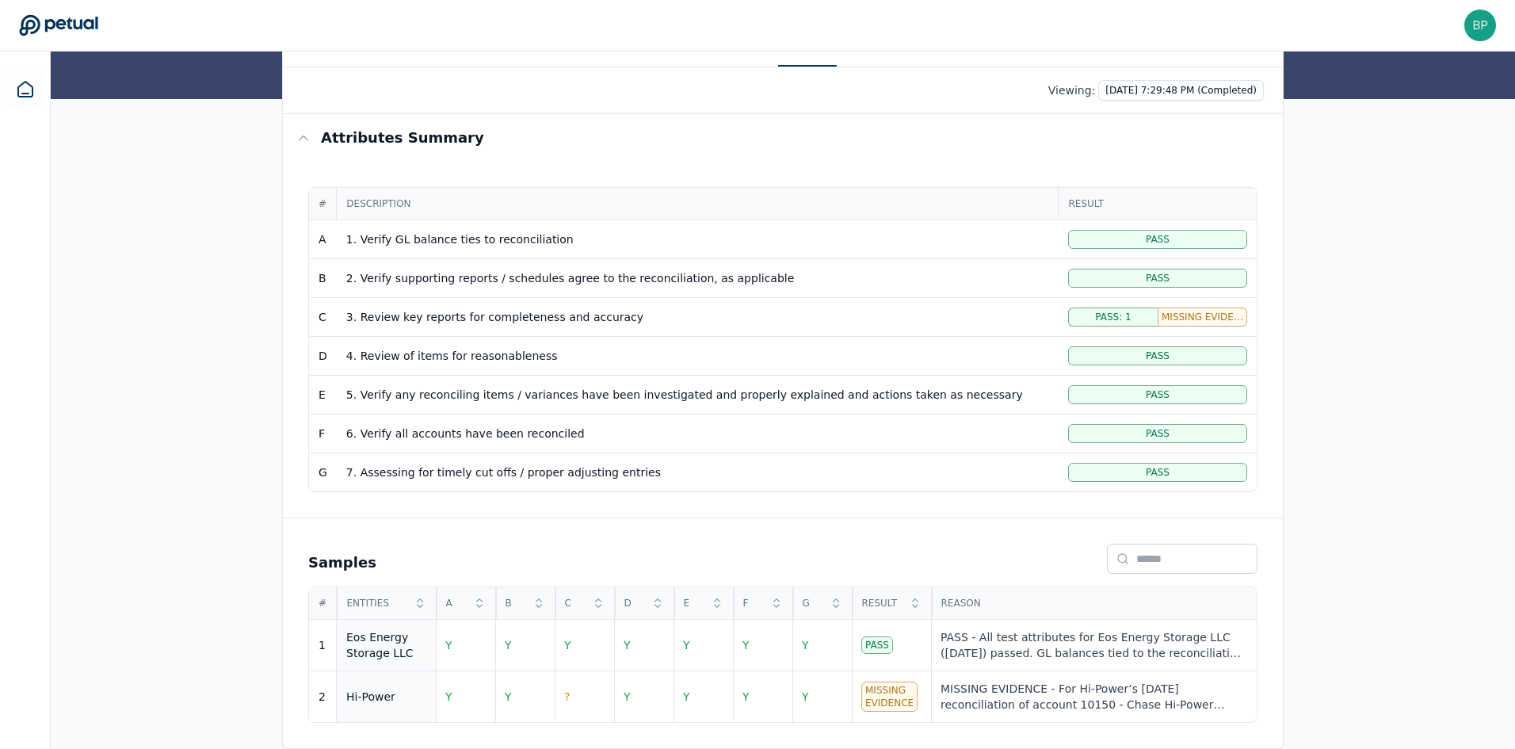
click at [402, 577] on div "Hi-Power" at bounding box center [386, 696] width 80 height 16
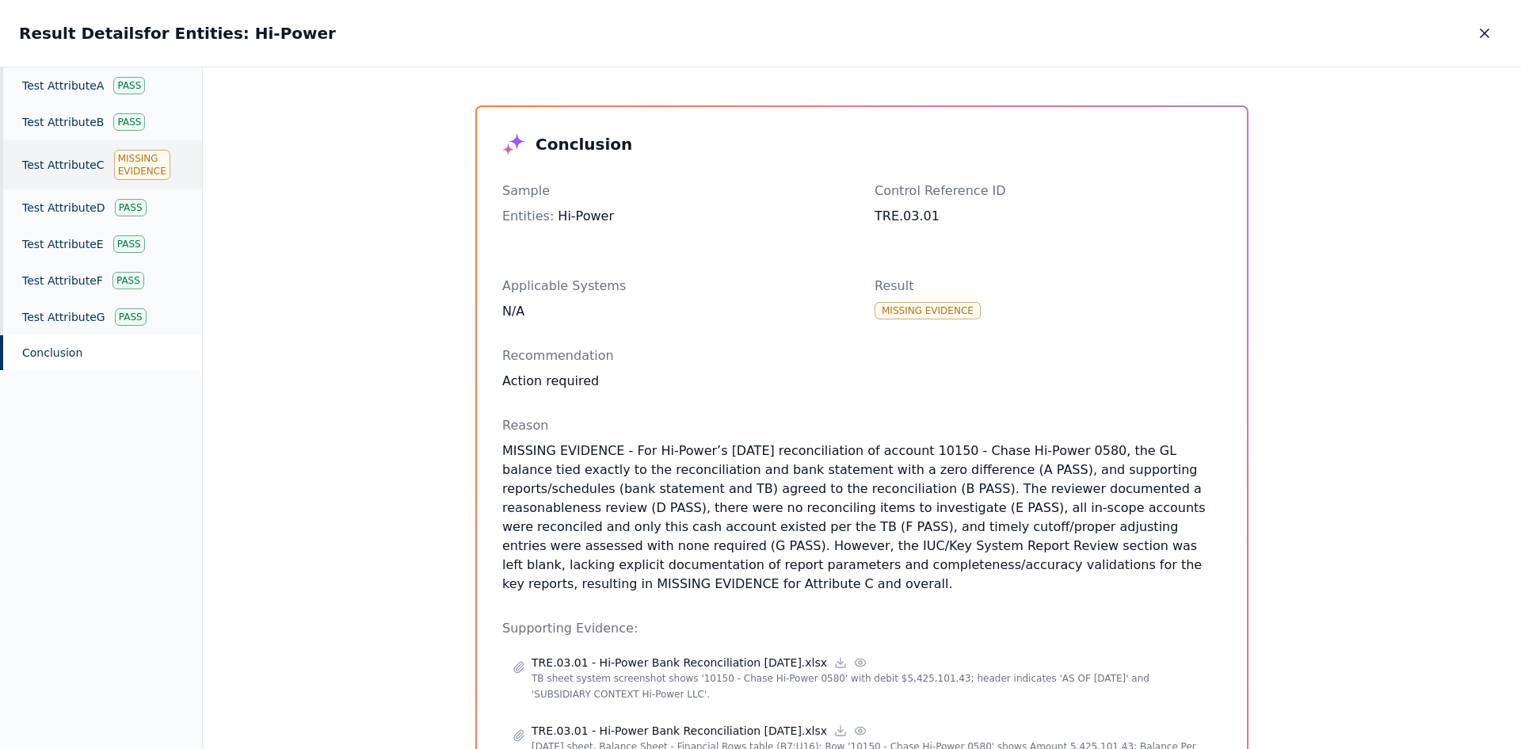
click at [78, 166] on div "Test Attribute C Missing Evidence" at bounding box center [101, 164] width 202 height 49
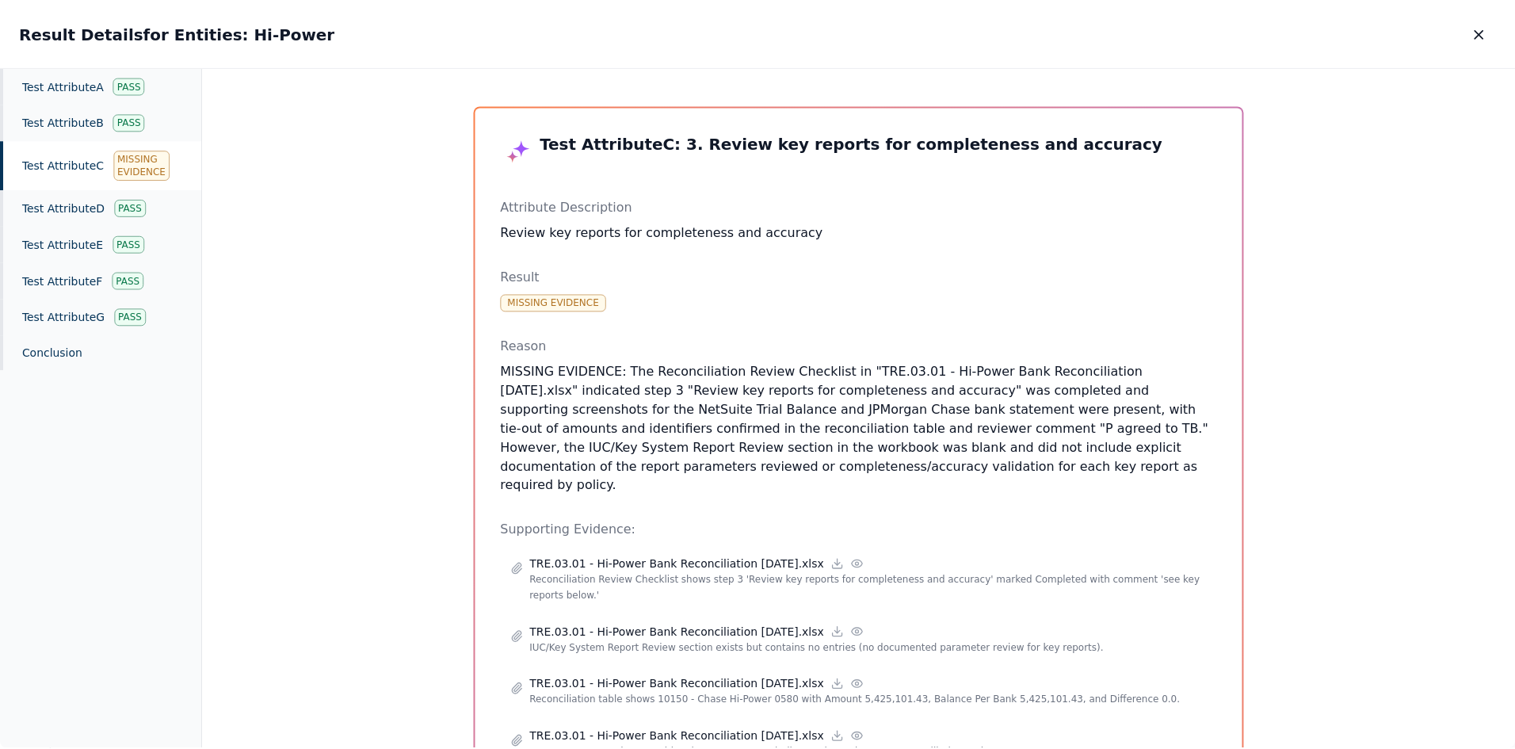
scroll to position [162, 0]
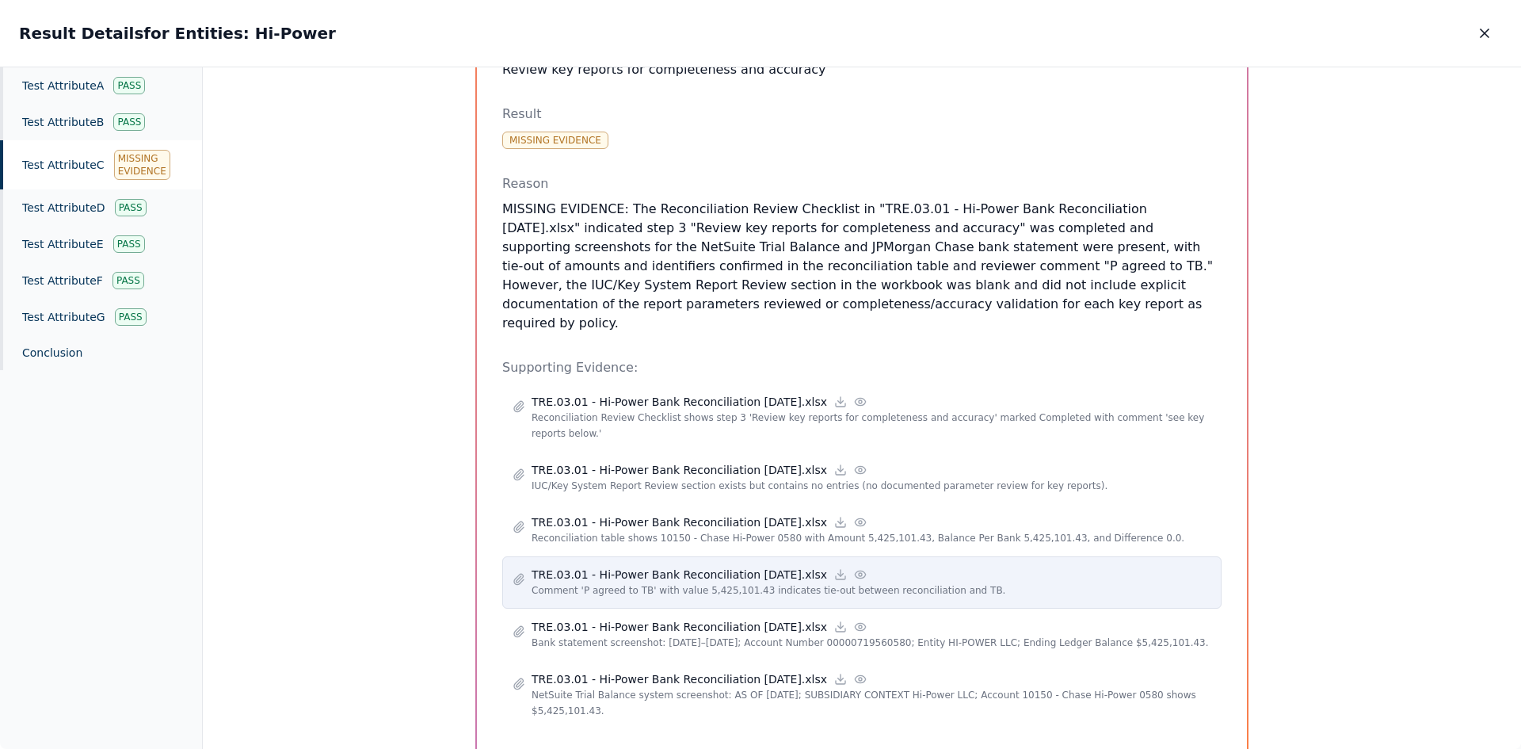
click at [854, 568] on icon at bounding box center [860, 574] width 13 height 13
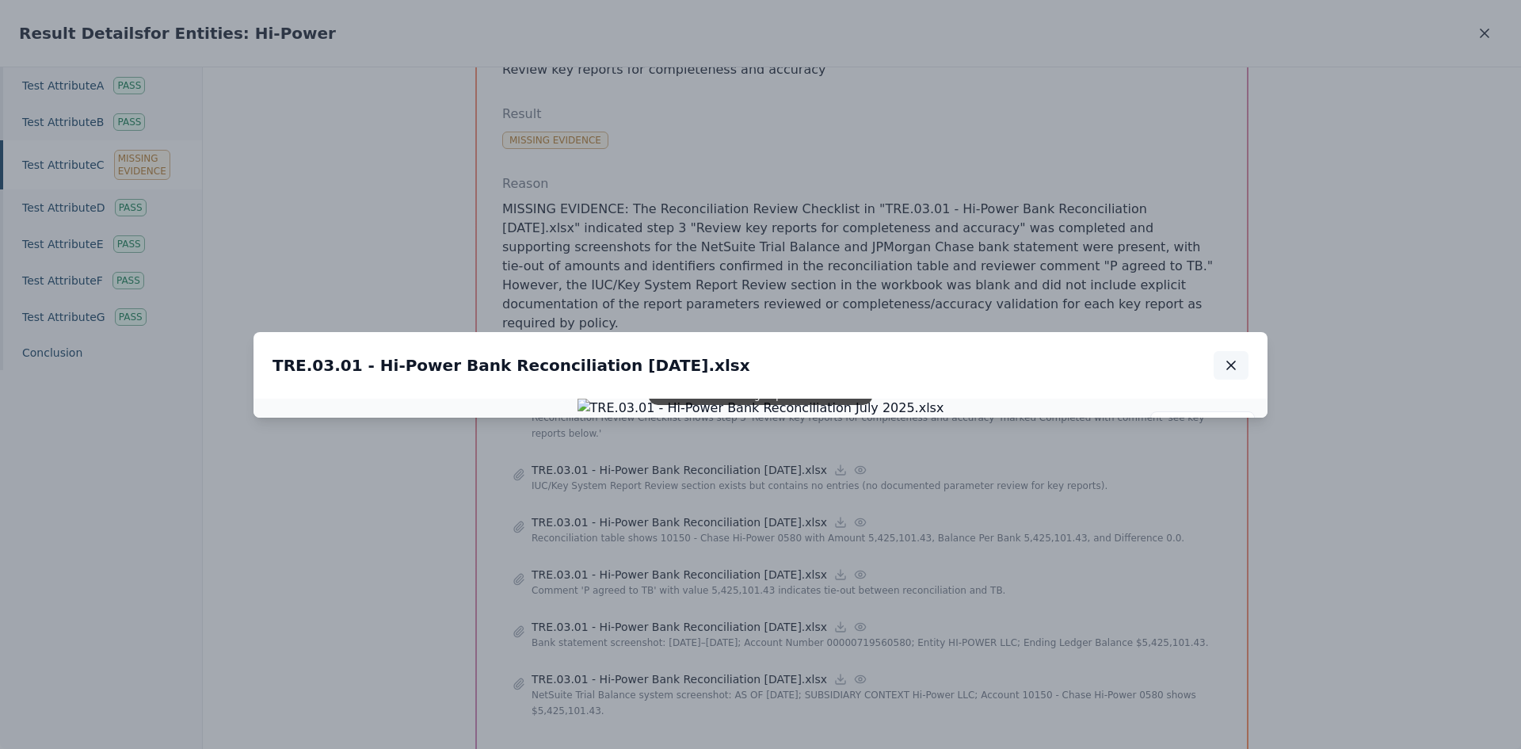
click at [1210, 357] on icon "button" at bounding box center [1231, 365] width 16 height 16
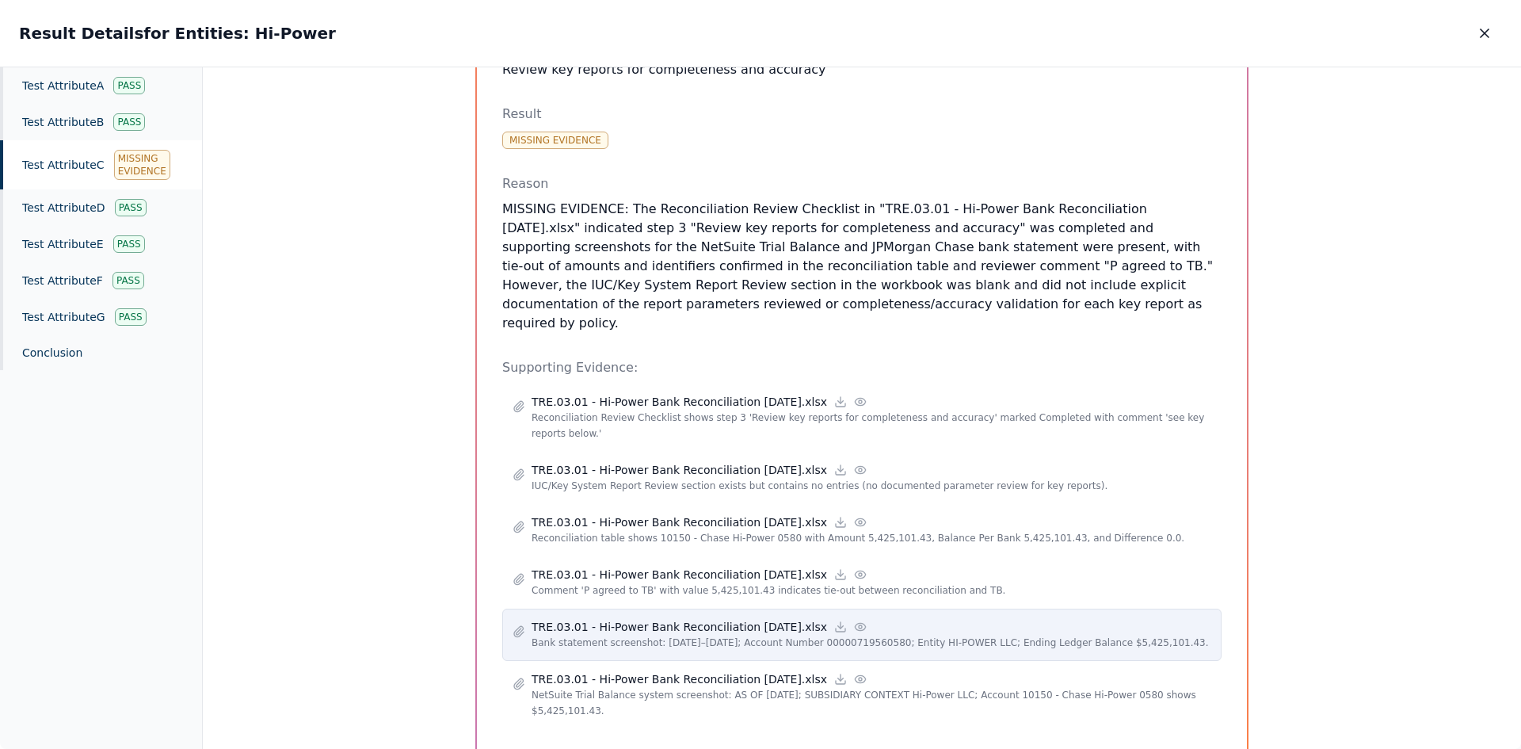
click at [859, 577] on circle at bounding box center [860, 626] width 3 height 3
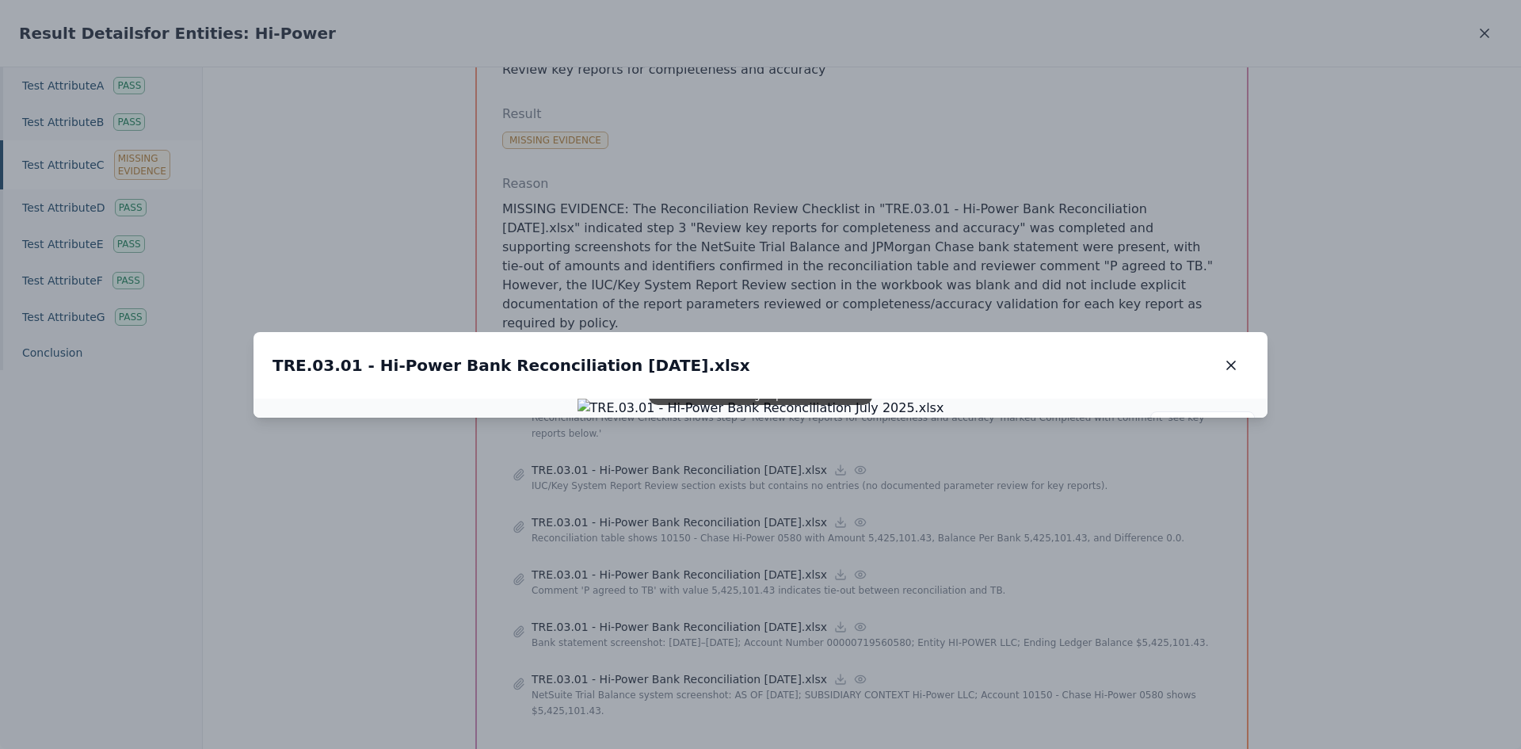
drag, startPoint x: 846, startPoint y: 443, endPoint x: 831, endPoint y: 359, distance: 85.3
click at [831, 398] on img at bounding box center [760, 407] width 367 height 19
drag, startPoint x: 737, startPoint y: 350, endPoint x: 729, endPoint y: 364, distance: 15.6
click at [725, 399] on img at bounding box center [761, 407] width 330 height 17
click at [1210, 361] on icon "button" at bounding box center [1231, 365] width 8 height 8
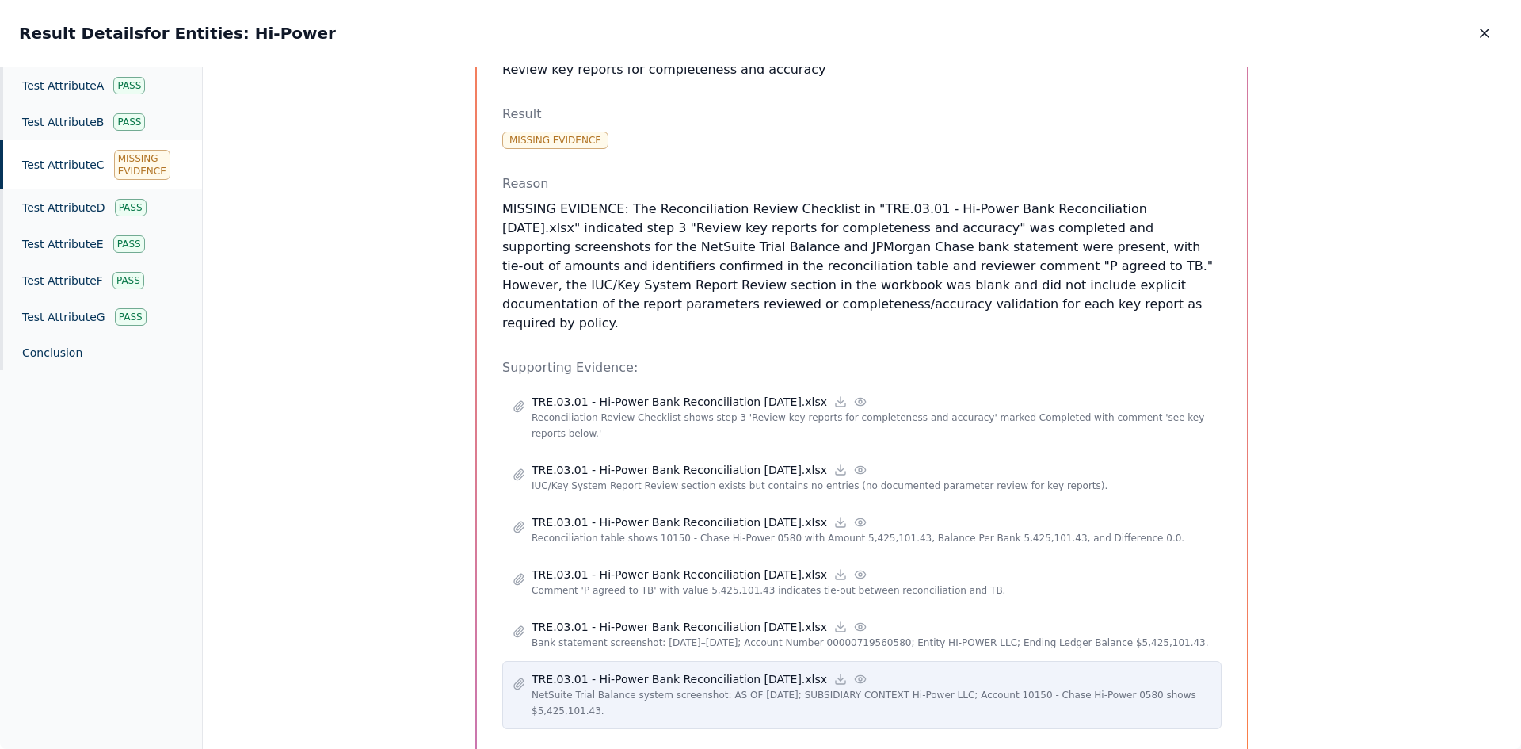
click at [859, 577] on circle at bounding box center [860, 678] width 3 height 3
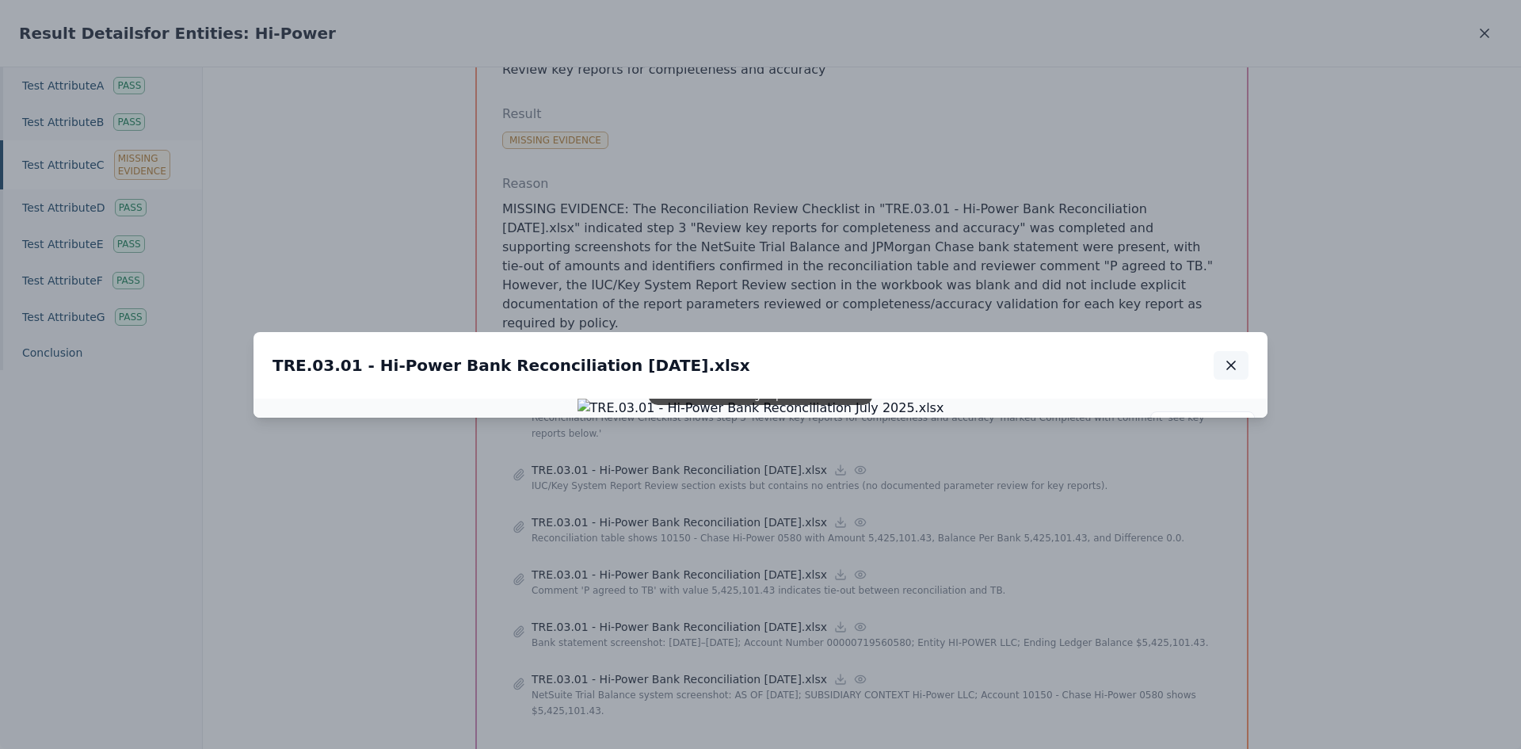
click at [1210, 361] on icon "button" at bounding box center [1231, 365] width 8 height 8
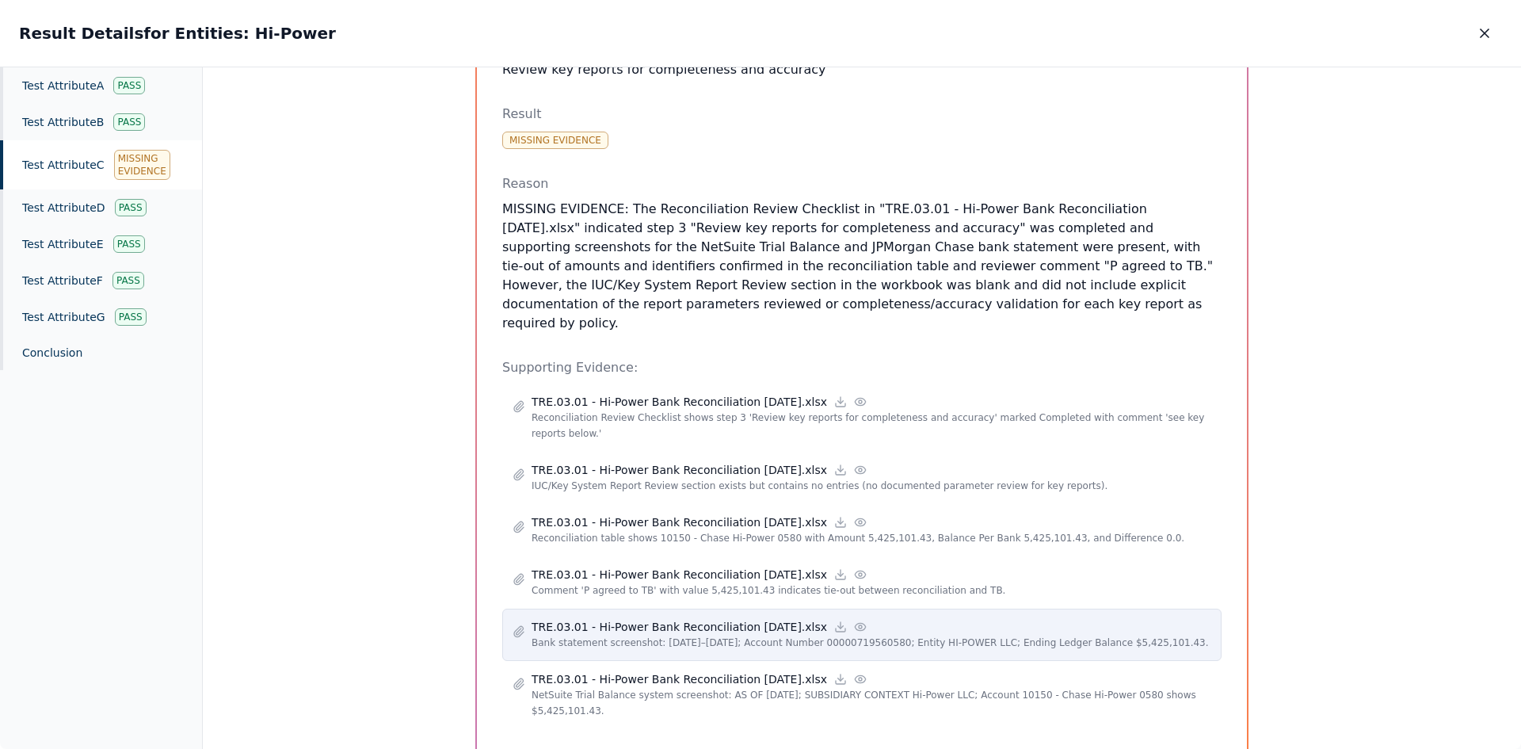
click at [854, 577] on icon at bounding box center [860, 626] width 13 height 13
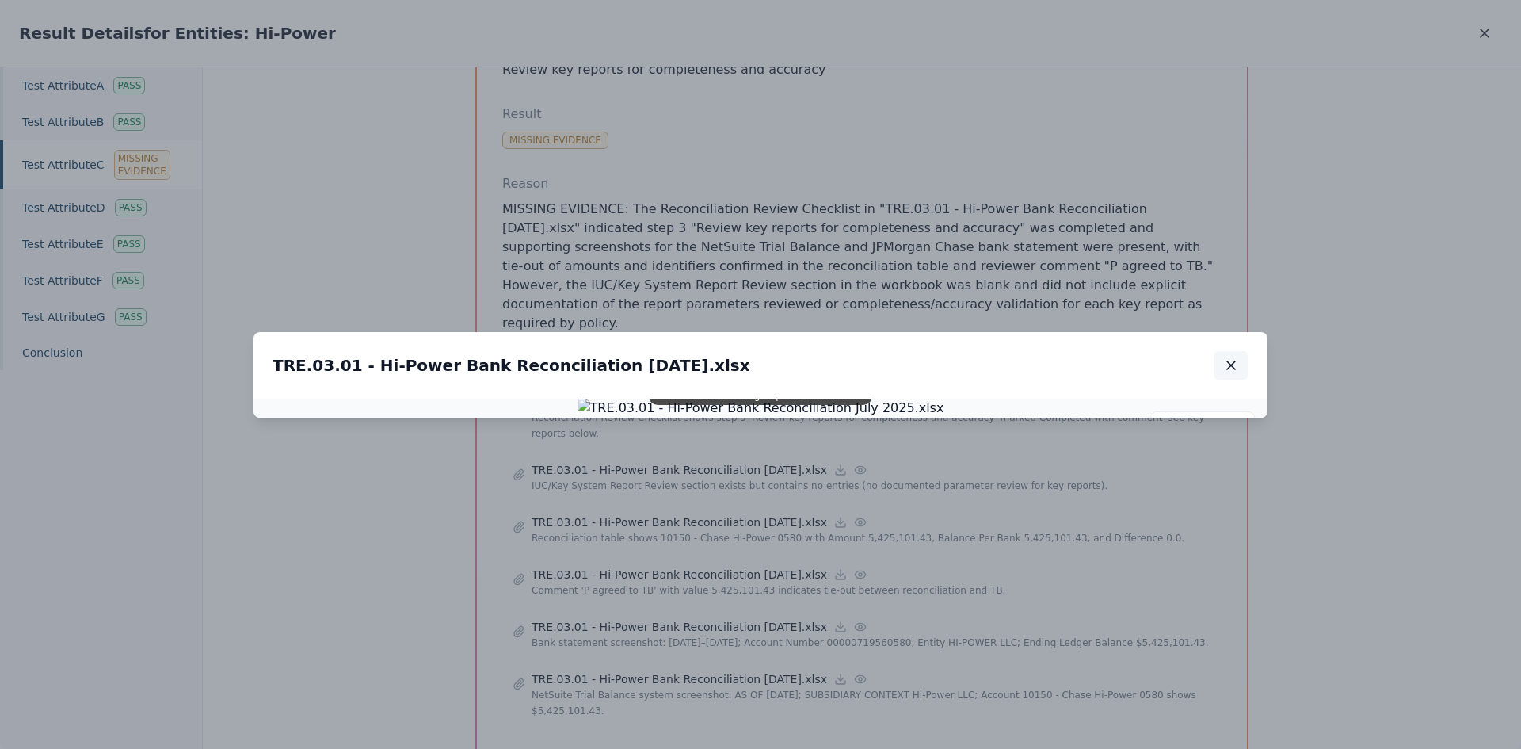
click at [1210, 357] on icon "button" at bounding box center [1231, 365] width 16 height 16
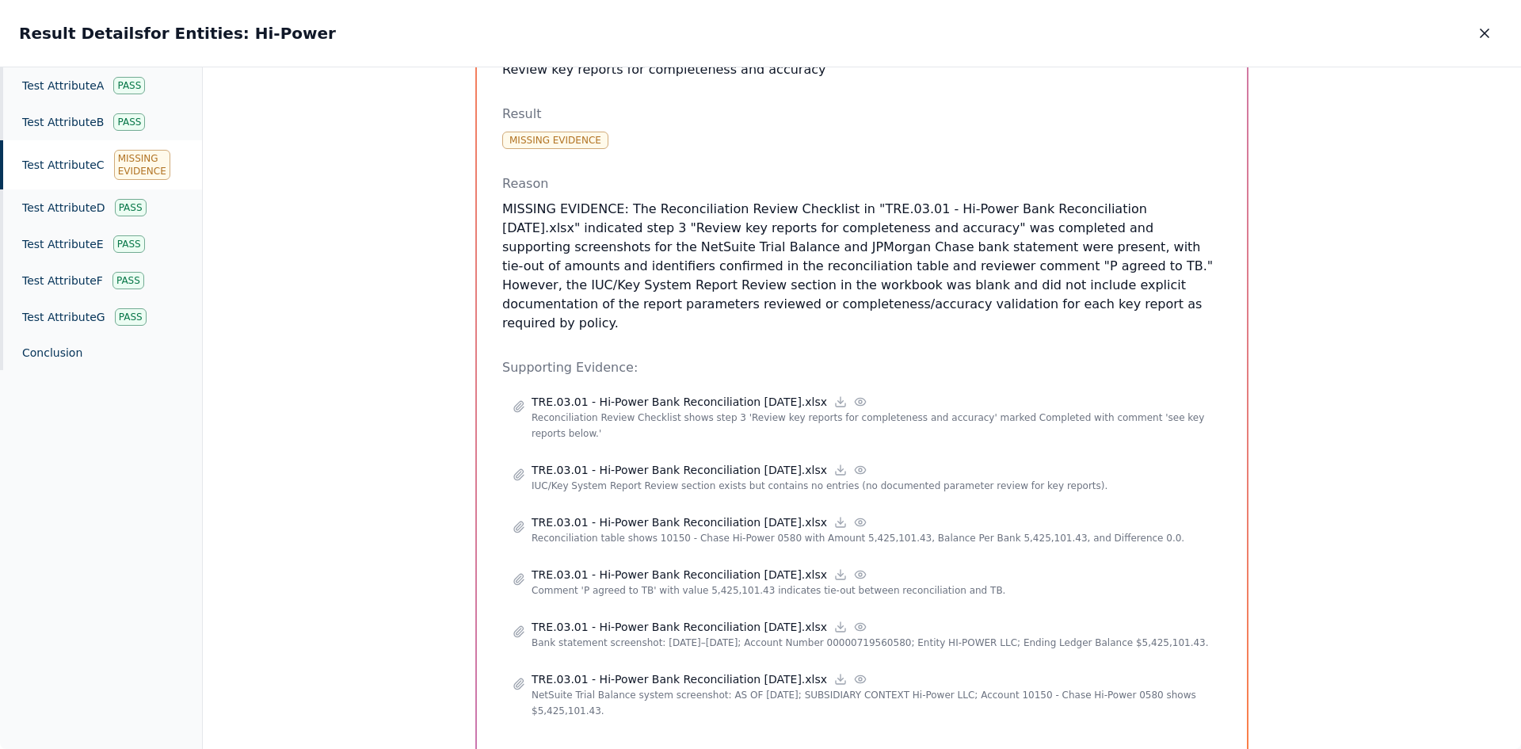
click at [1210, 34] on button "button" at bounding box center [1484, 33] width 35 height 29
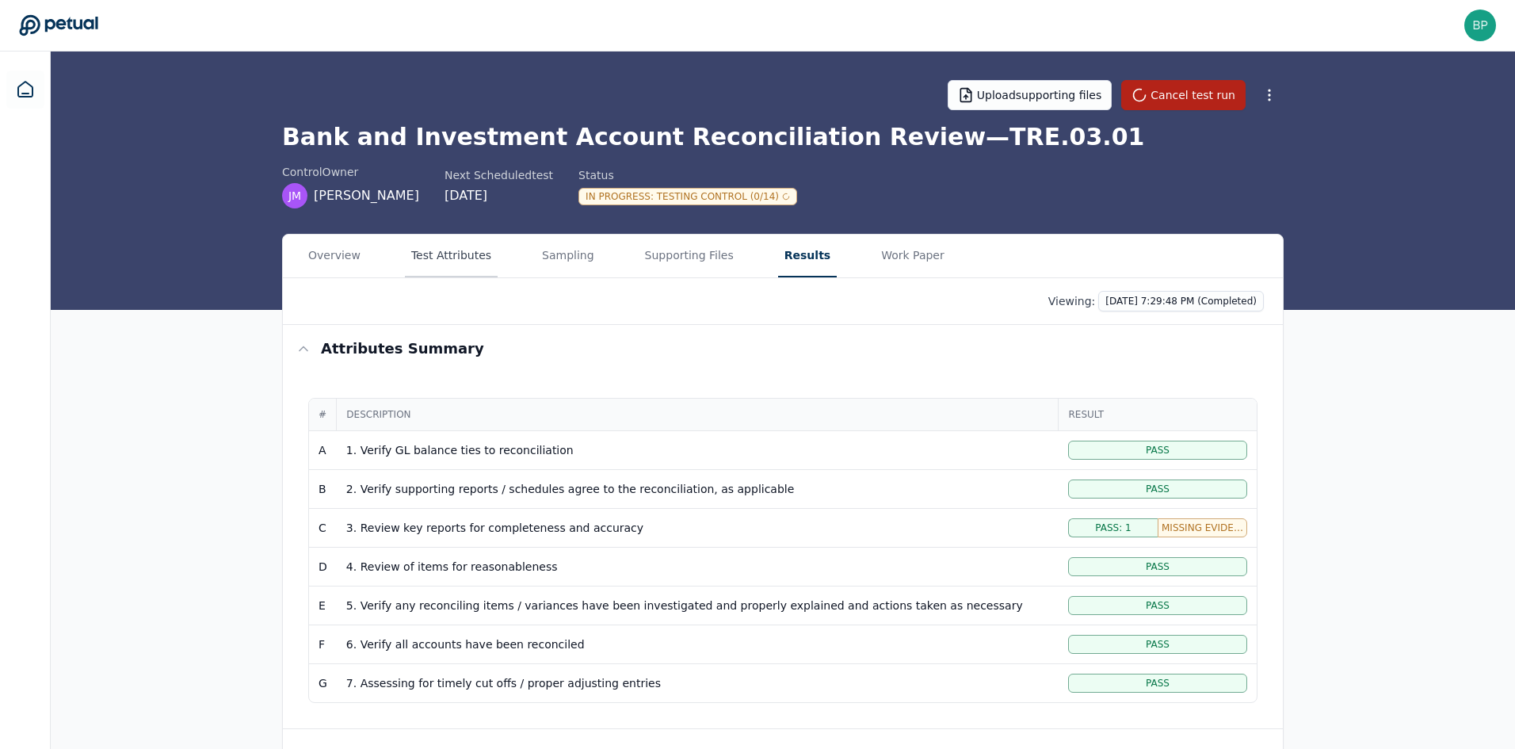
click at [459, 250] on button "Test Attributes" at bounding box center [451, 255] width 93 height 43
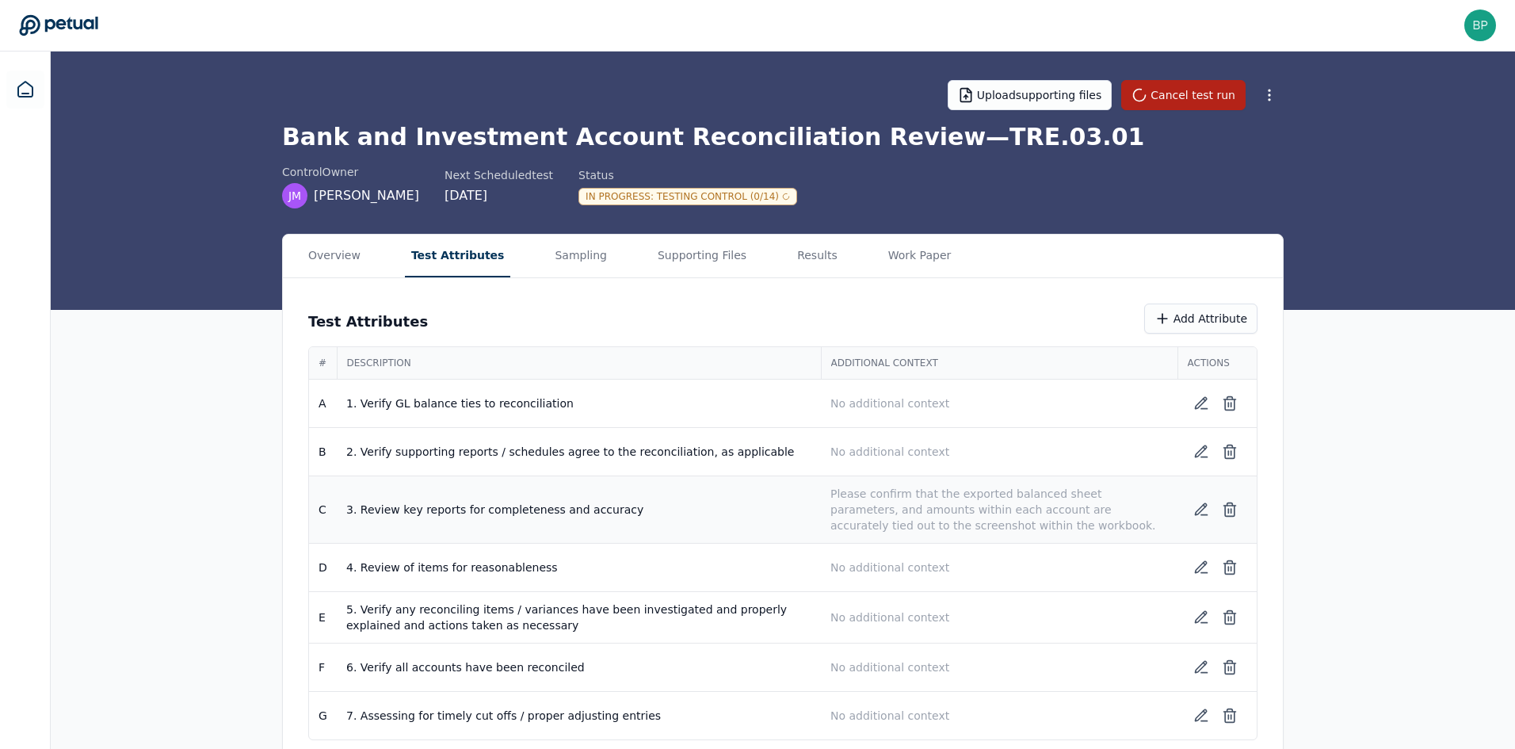
click at [961, 507] on p "Please confirm that the exported balanced sheet parameters, and amounts within …" at bounding box center [998, 510] width 337 height 48
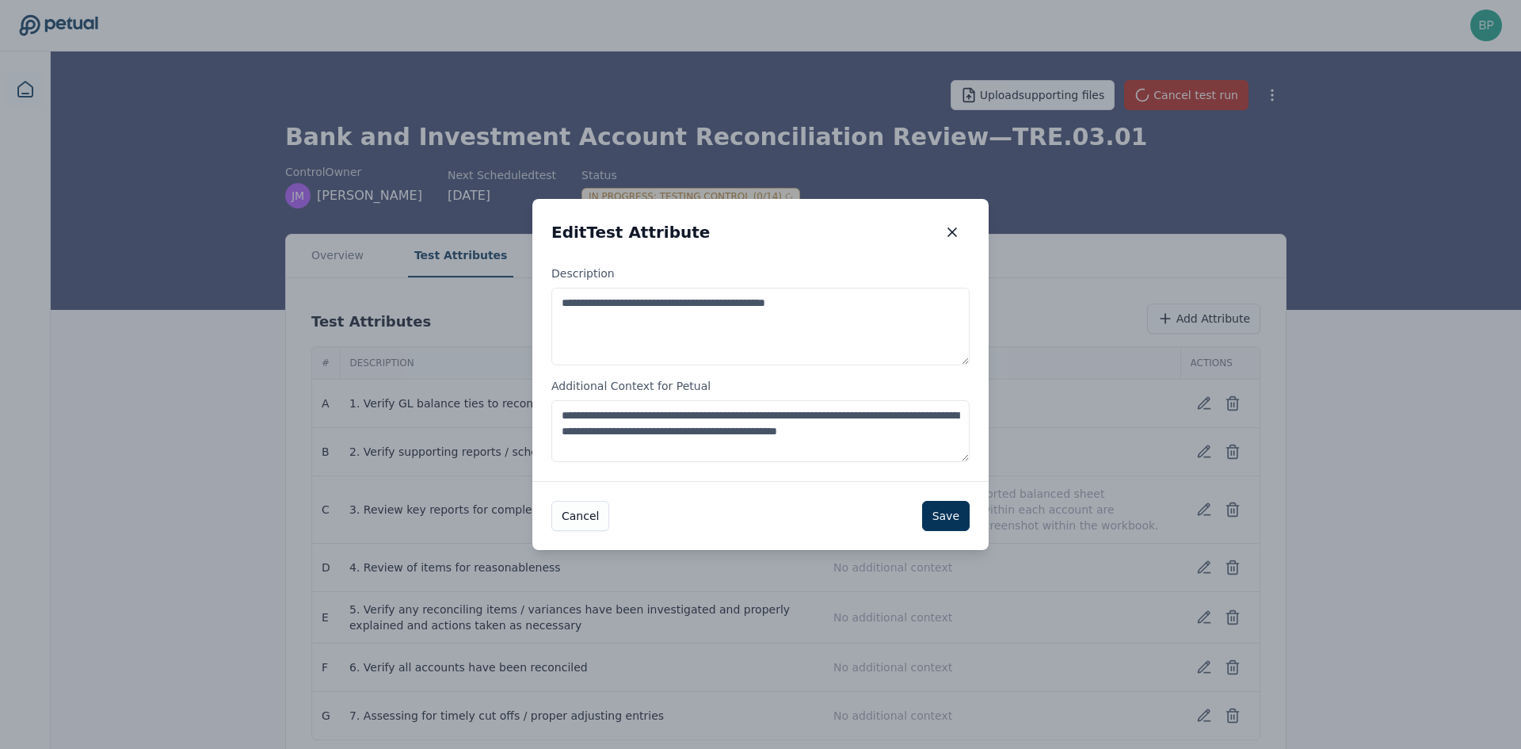
click at [642, 450] on textarea "**********" at bounding box center [760, 431] width 418 height 62
type textarea "**********"
click at [955, 516] on button "Save" at bounding box center [946, 516] width 48 height 30
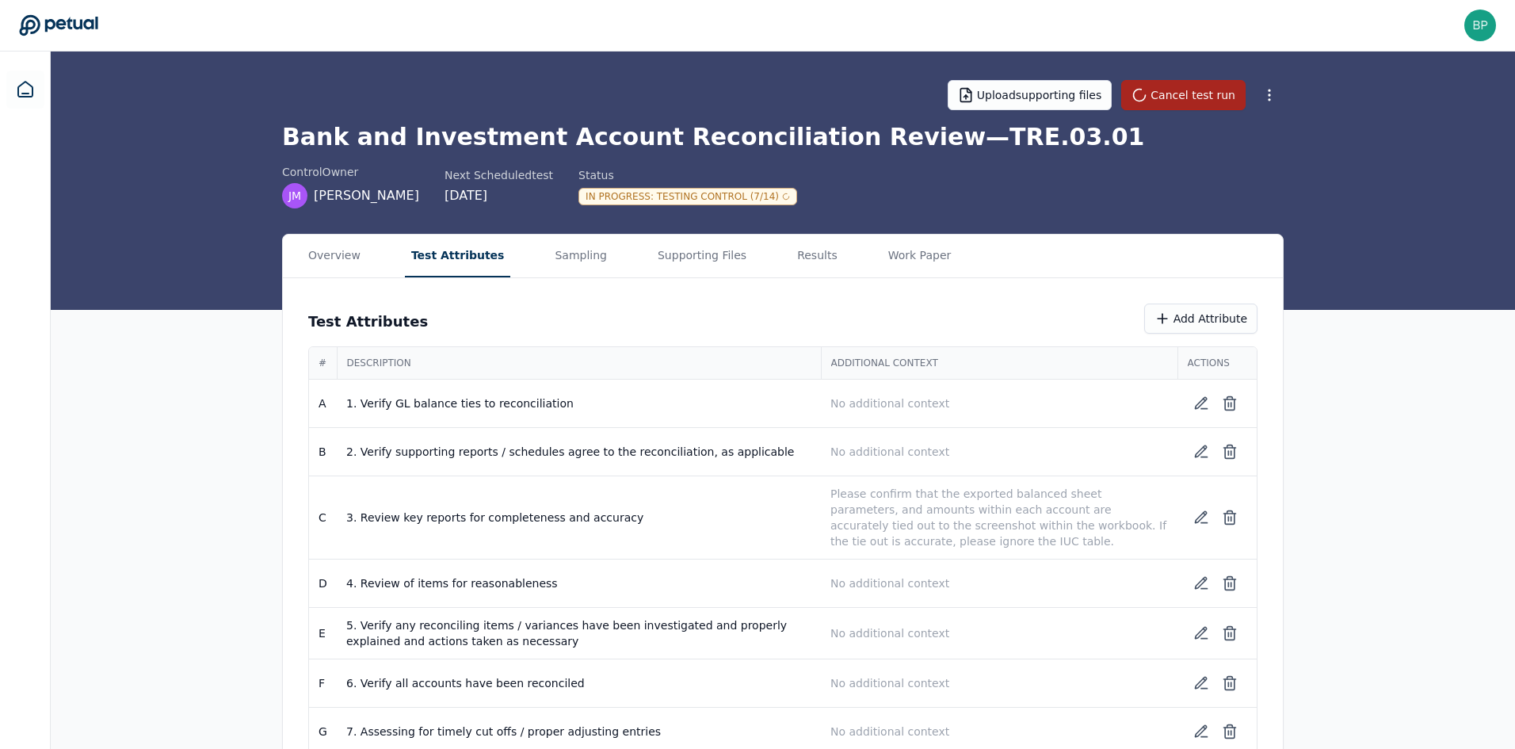
click at [1189, 93] on button "Cancel test run" at bounding box center [1183, 95] width 124 height 30
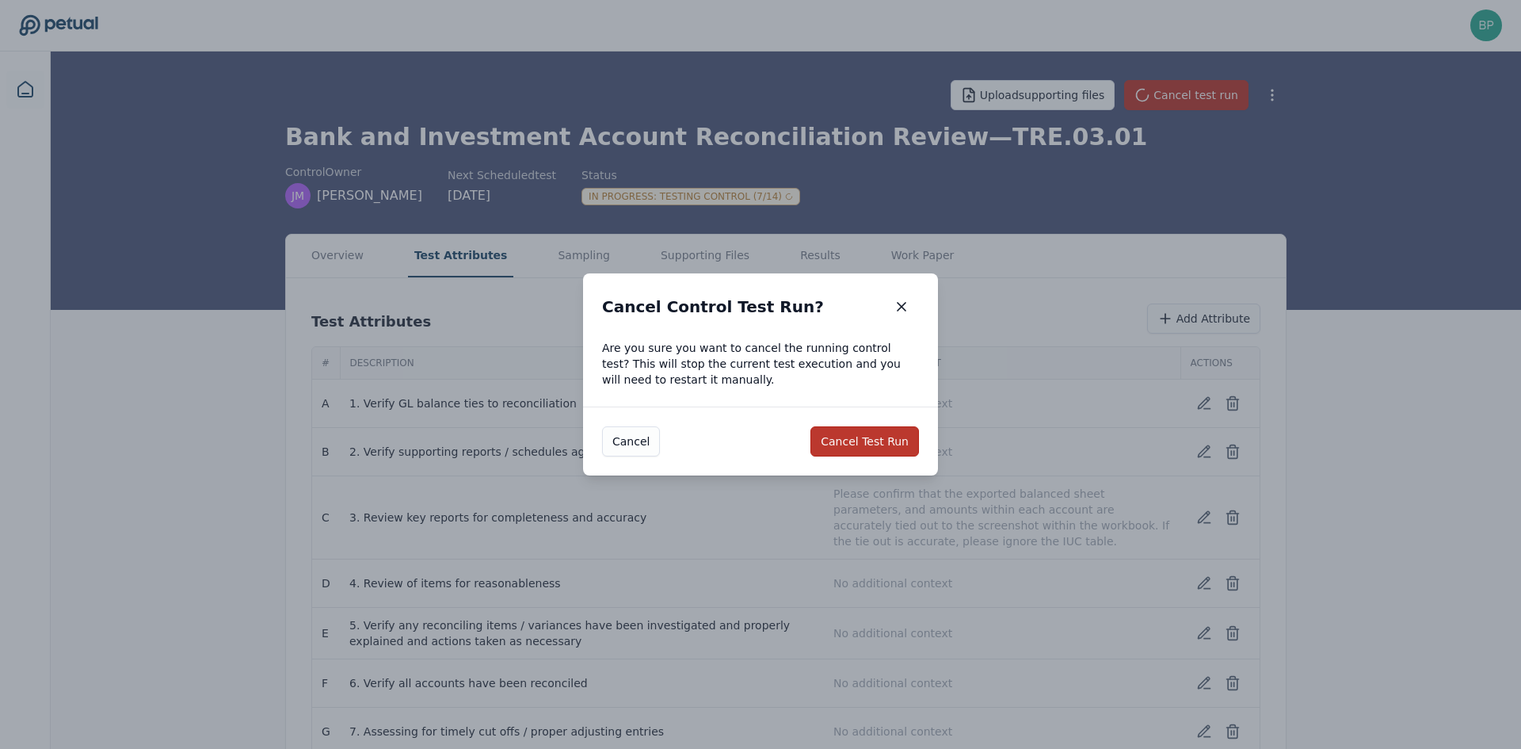
click at [882, 444] on button "Cancel Test Run" at bounding box center [864, 441] width 109 height 30
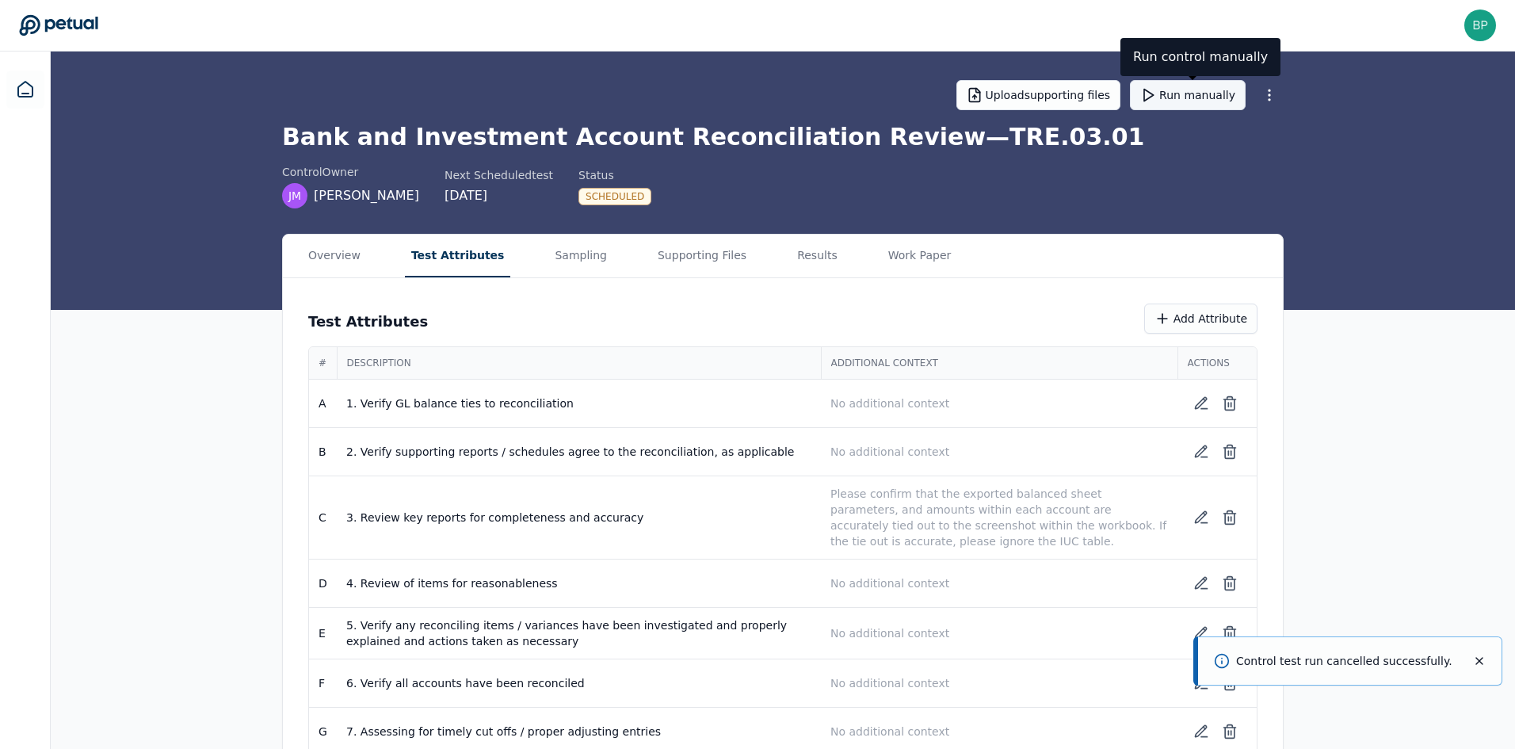
click at [1194, 95] on button "Run manually" at bounding box center [1188, 95] width 116 height 30
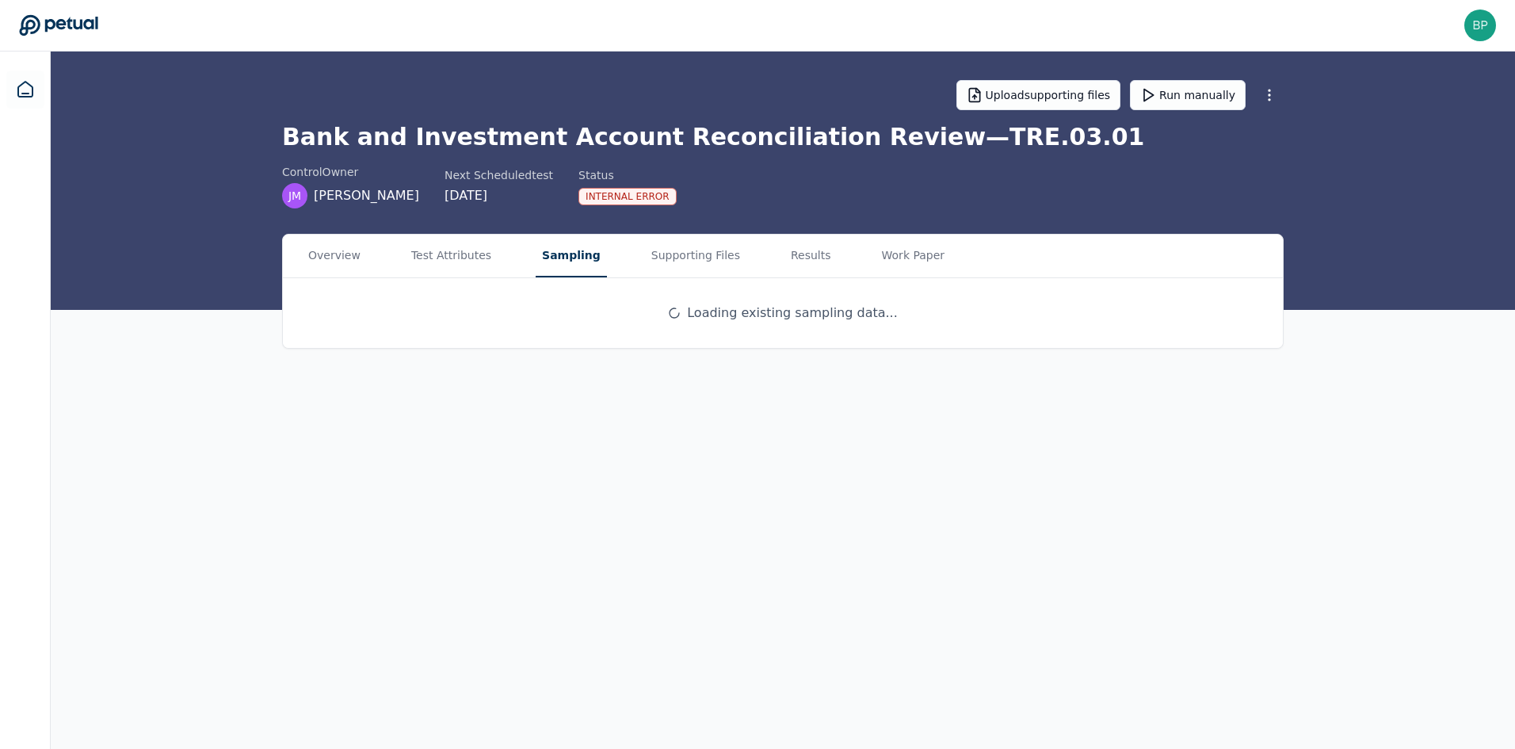
click at [564, 253] on button "Sampling" at bounding box center [570, 255] width 71 height 43
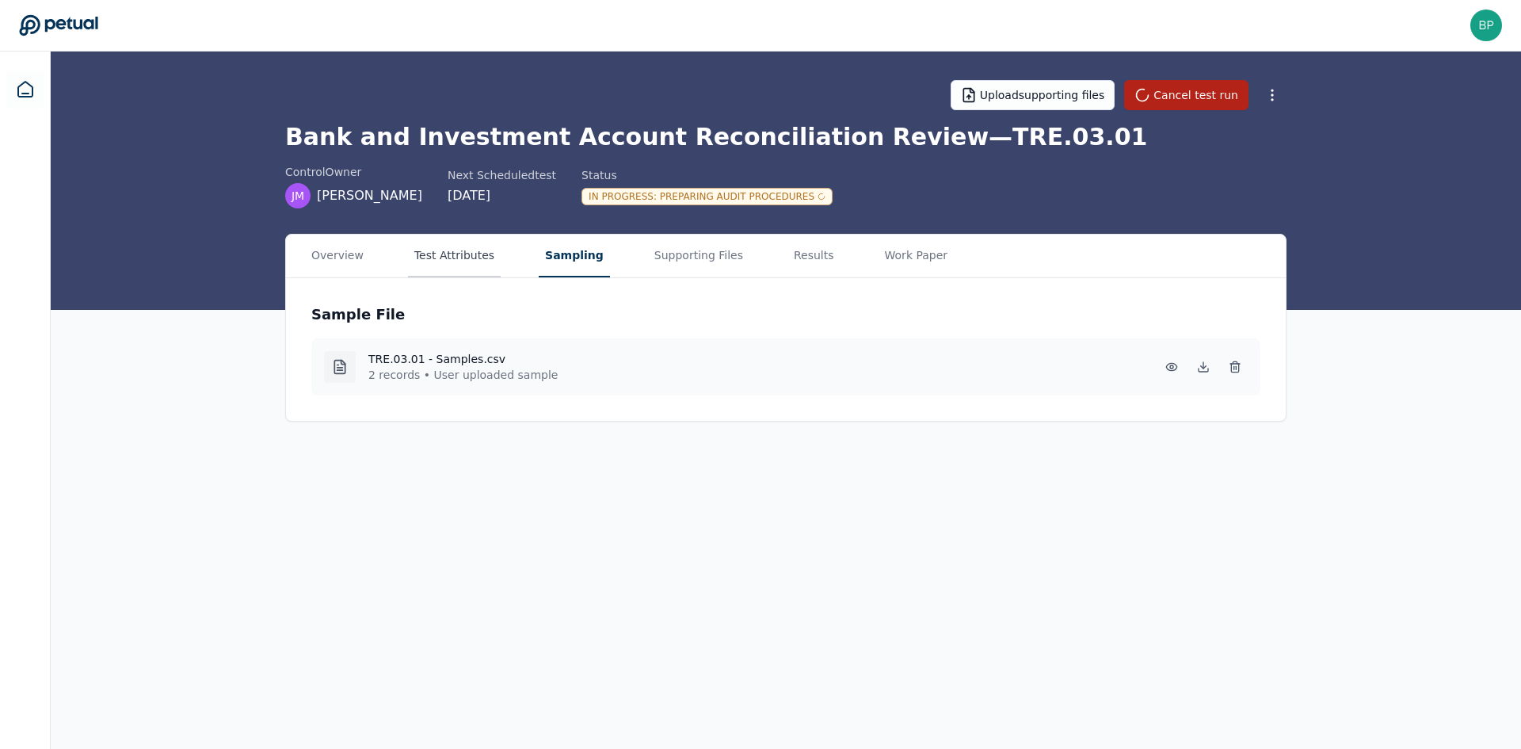
click at [424, 269] on button "Test Attributes" at bounding box center [454, 255] width 93 height 43
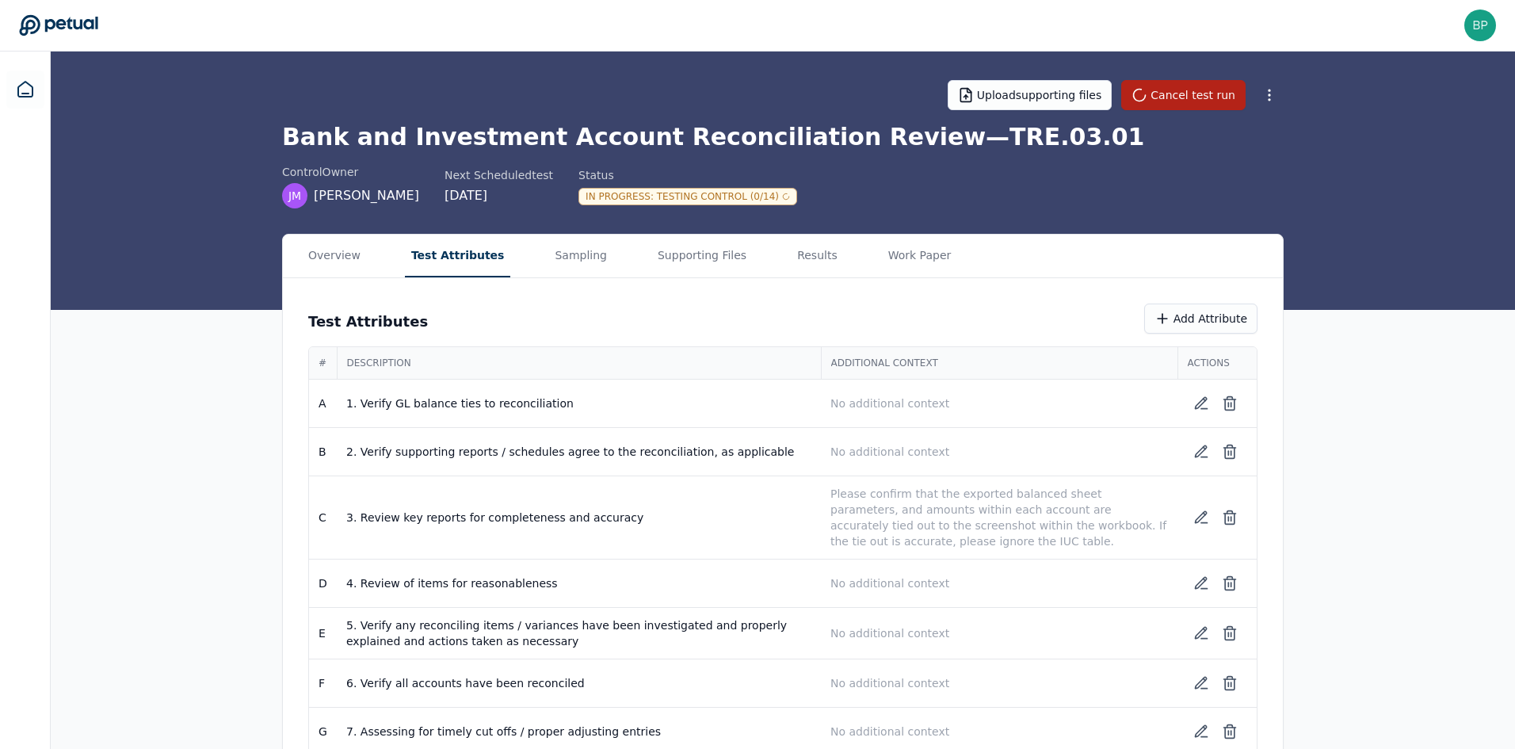
click at [810, 189] on div "control Owner [PERSON_NAME] [PERSON_NAME] M Next Scheduled test [DATE] Status I…" at bounding box center [782, 186] width 1001 height 44
